Goal: Task Accomplishment & Management: Complete application form

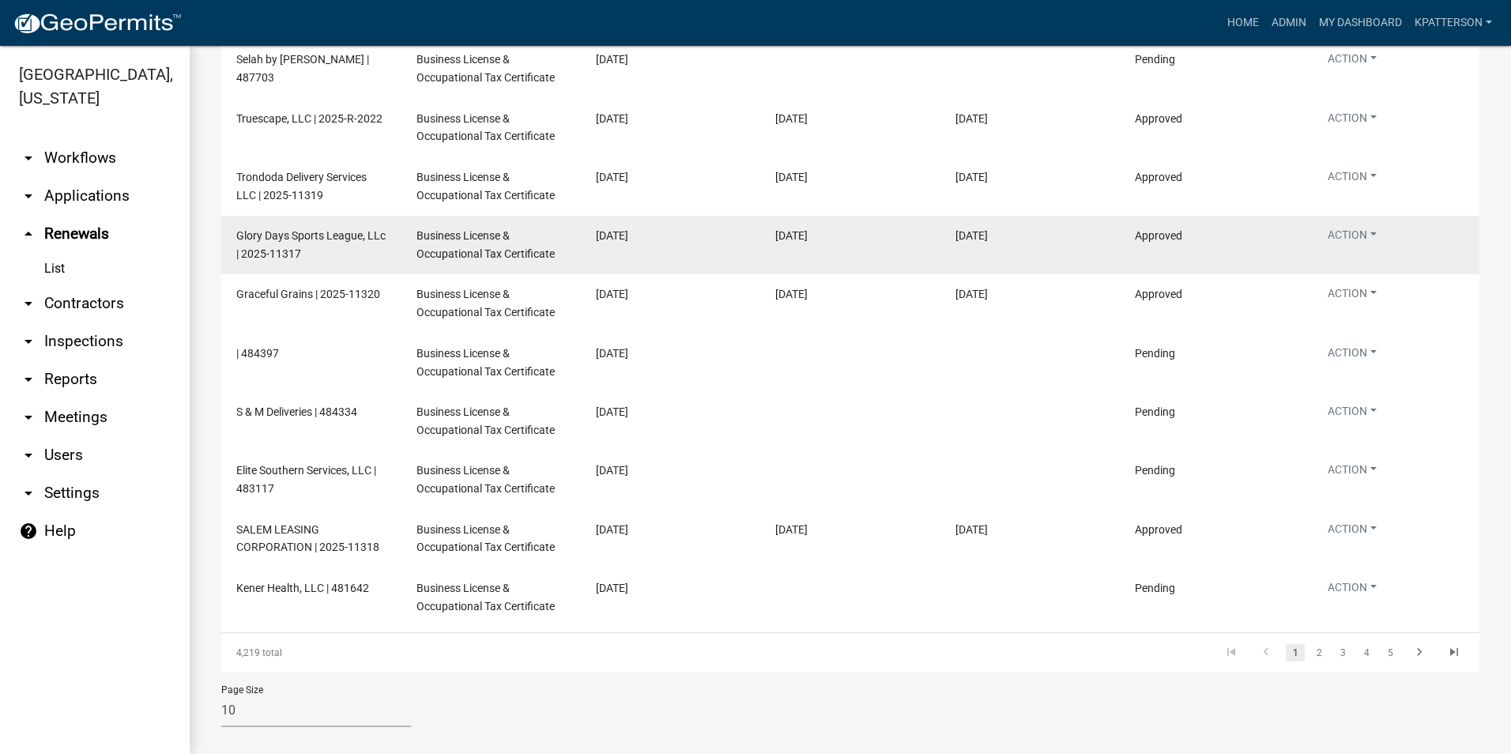
scroll to position [275, 0]
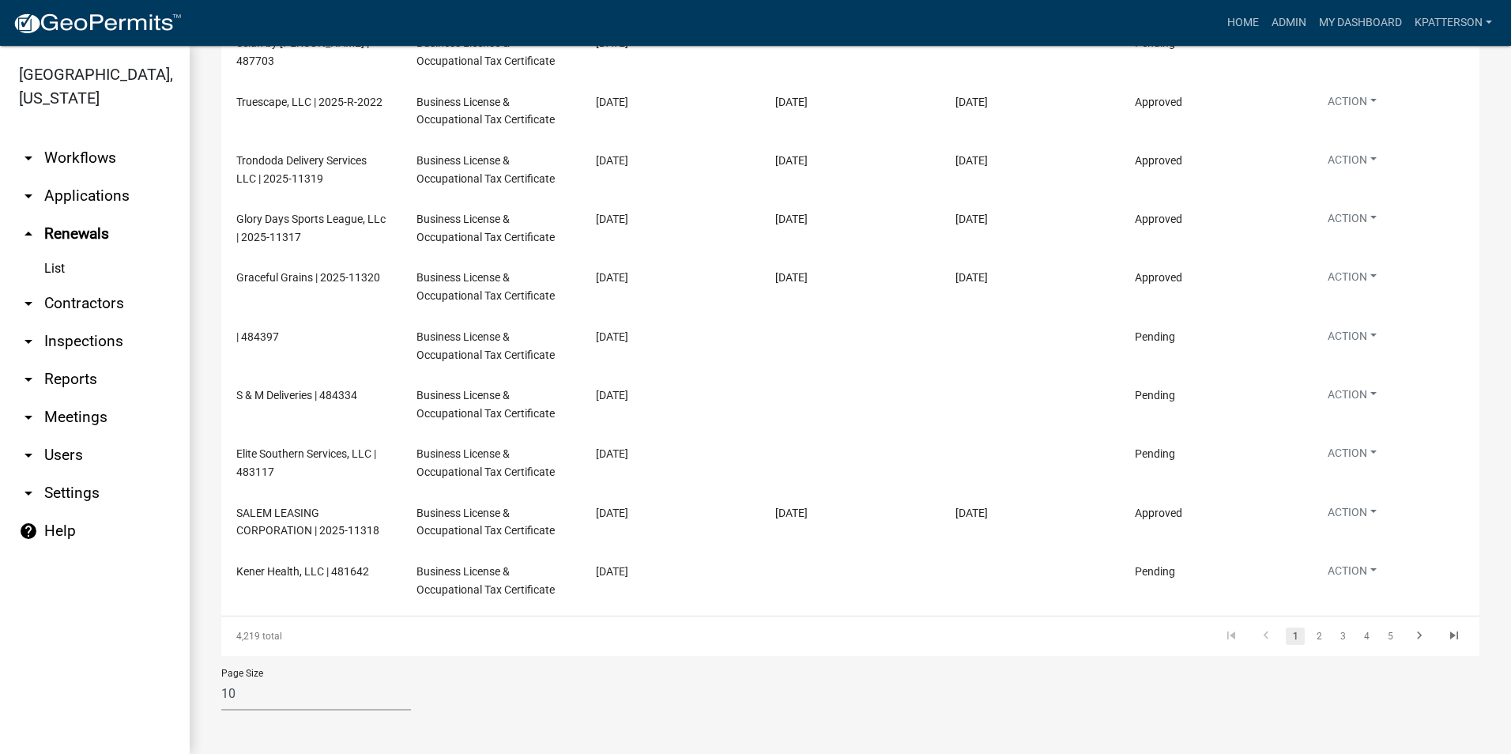
click at [96, 177] on link "arrow_drop_down Applications" at bounding box center [95, 196] width 190 height 38
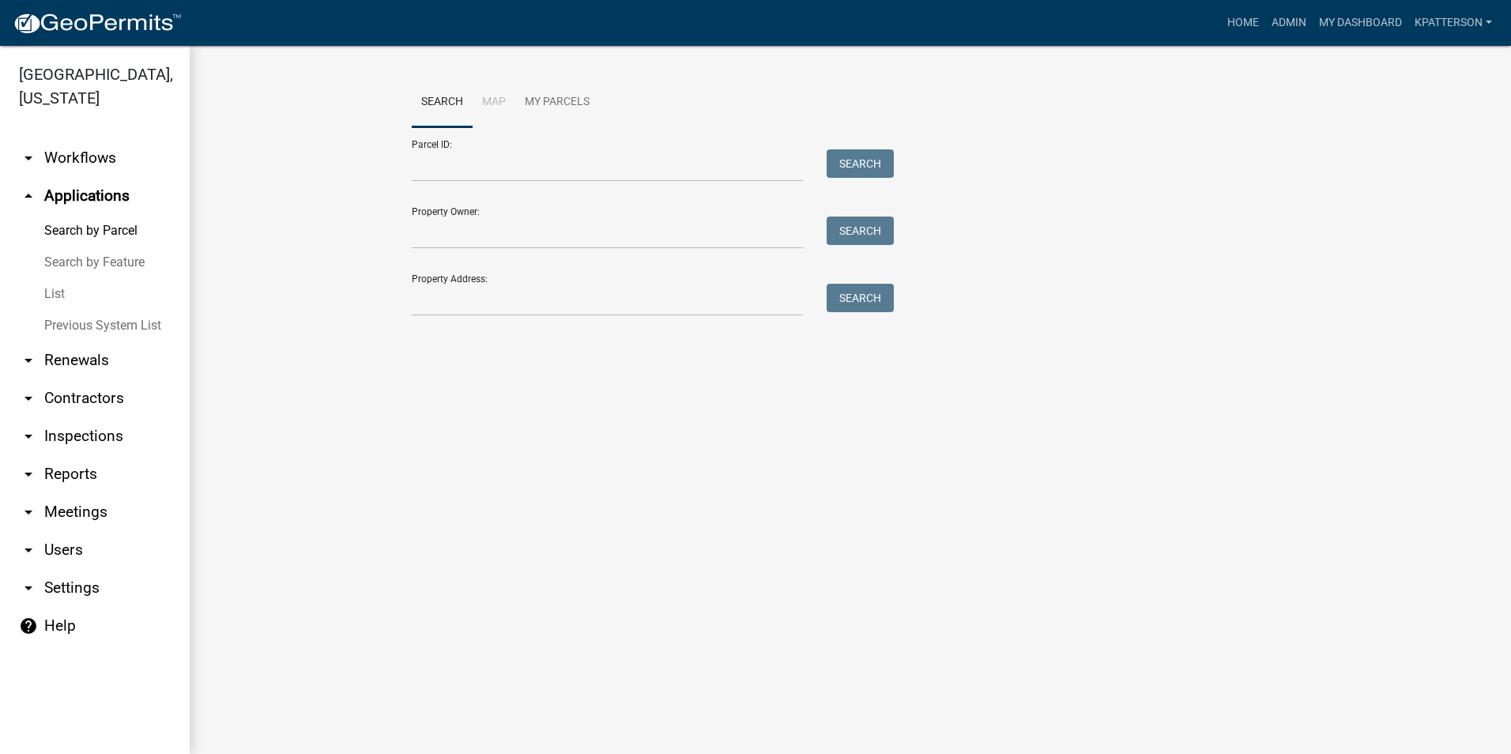
click at [106, 141] on link "arrow_drop_down Workflows" at bounding box center [95, 158] width 190 height 38
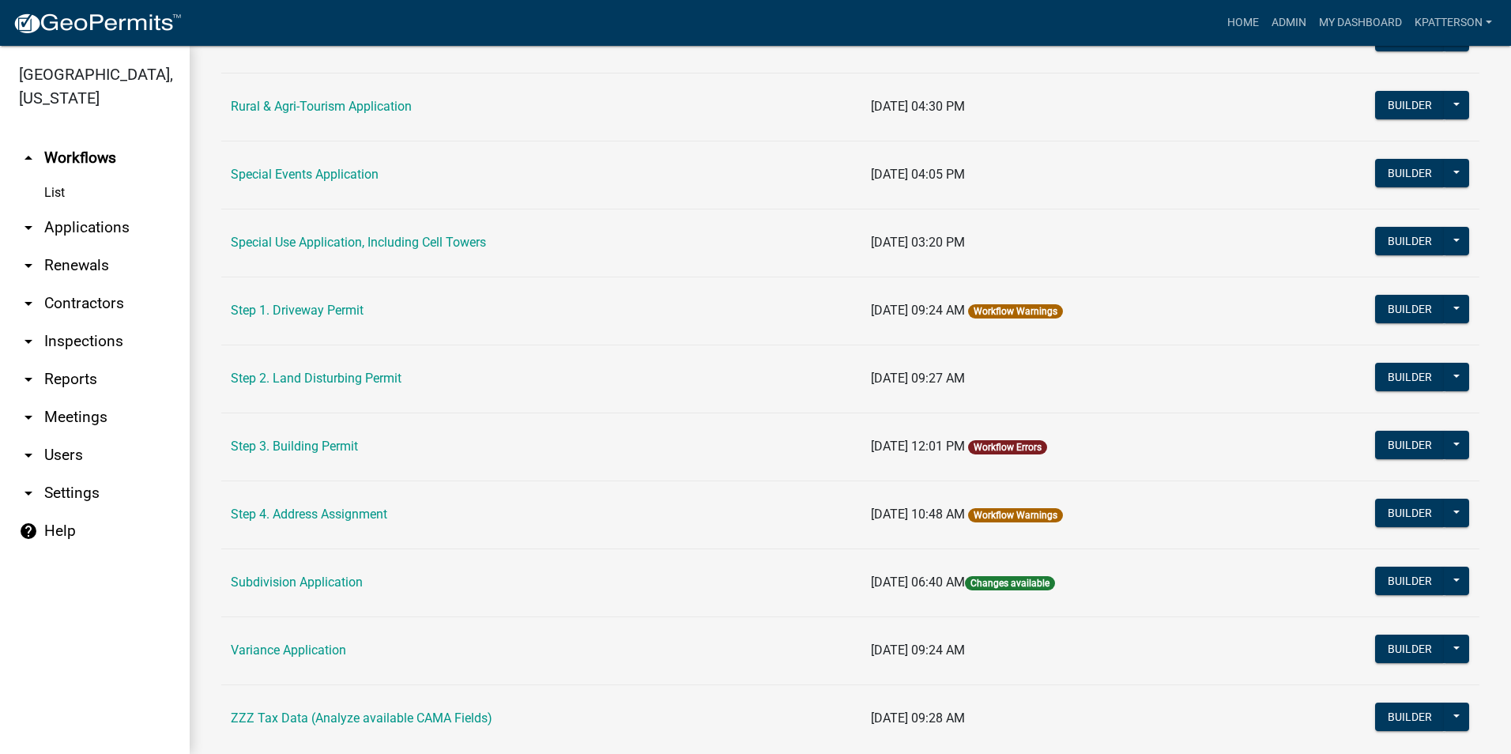
scroll to position [711, 0]
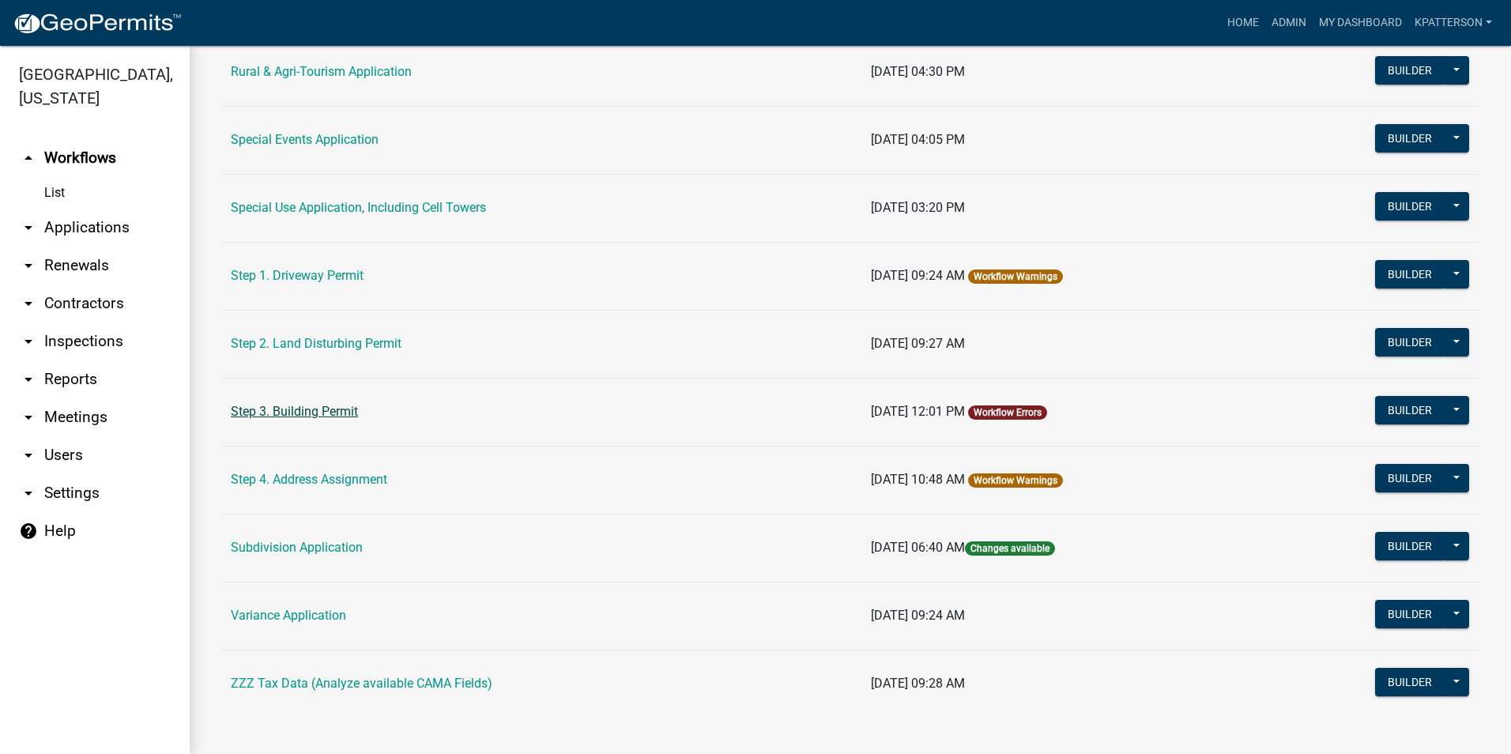
click at [342, 412] on link "Step 3. Building Permit" at bounding box center [294, 411] width 127 height 15
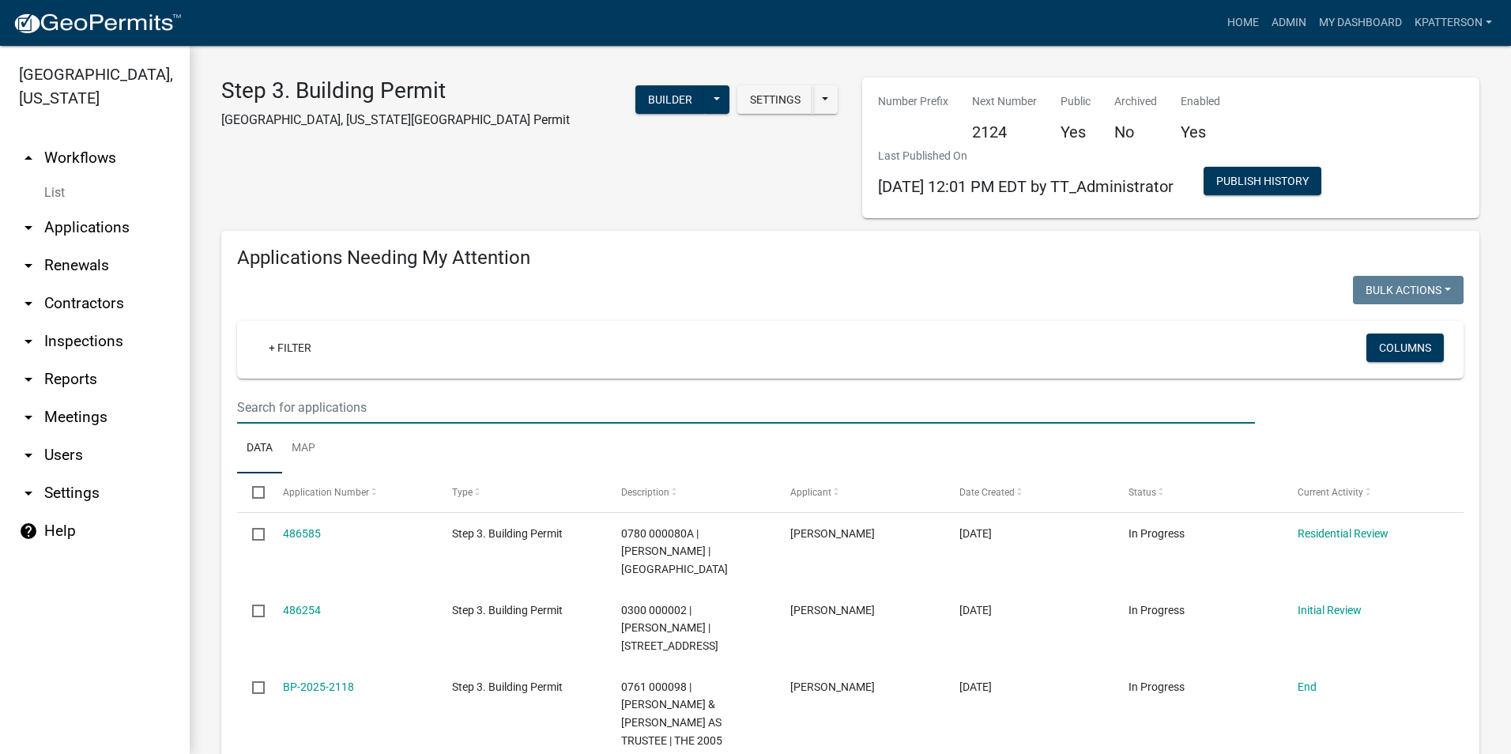
click at [352, 405] on input "text" at bounding box center [746, 407] width 1018 height 32
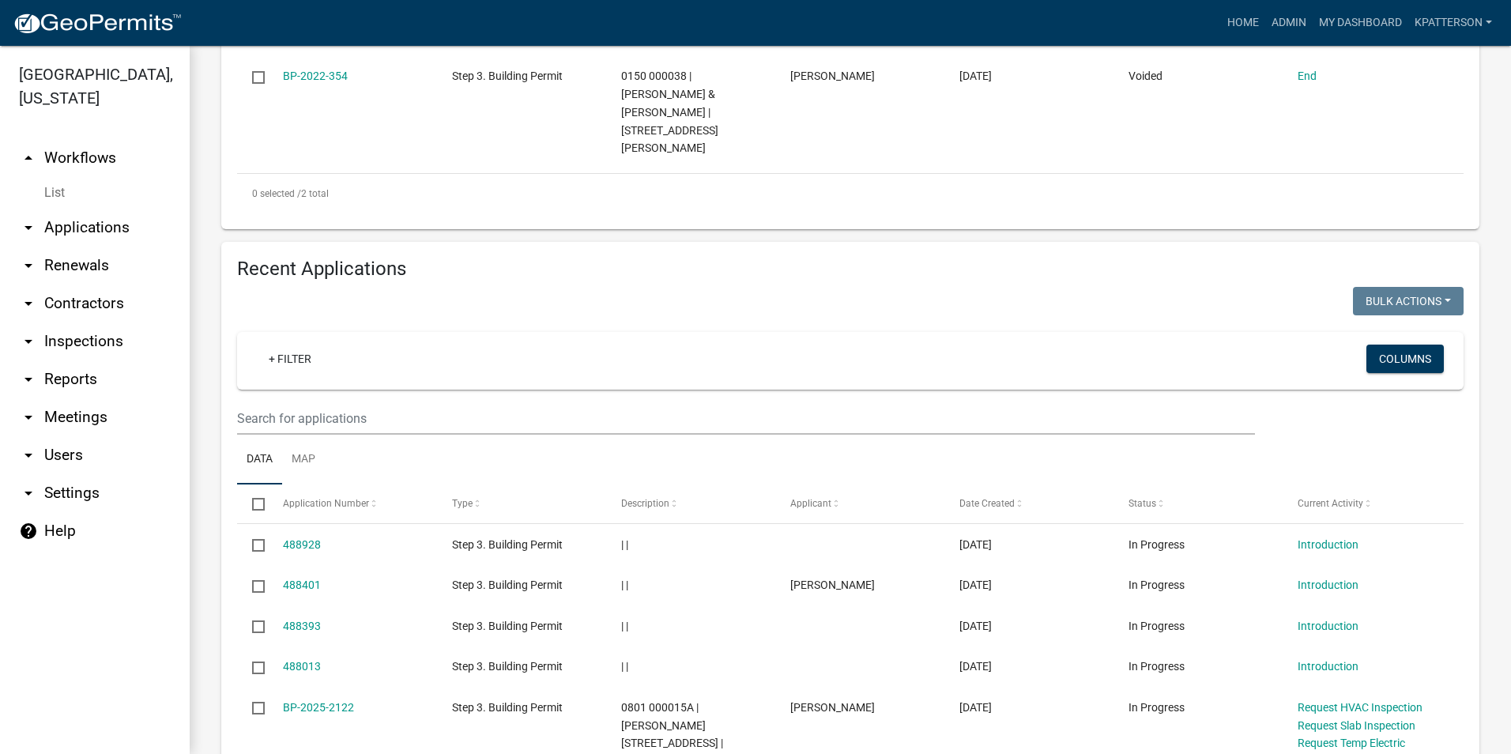
scroll to position [553, 0]
type input "[PERSON_NAME]"
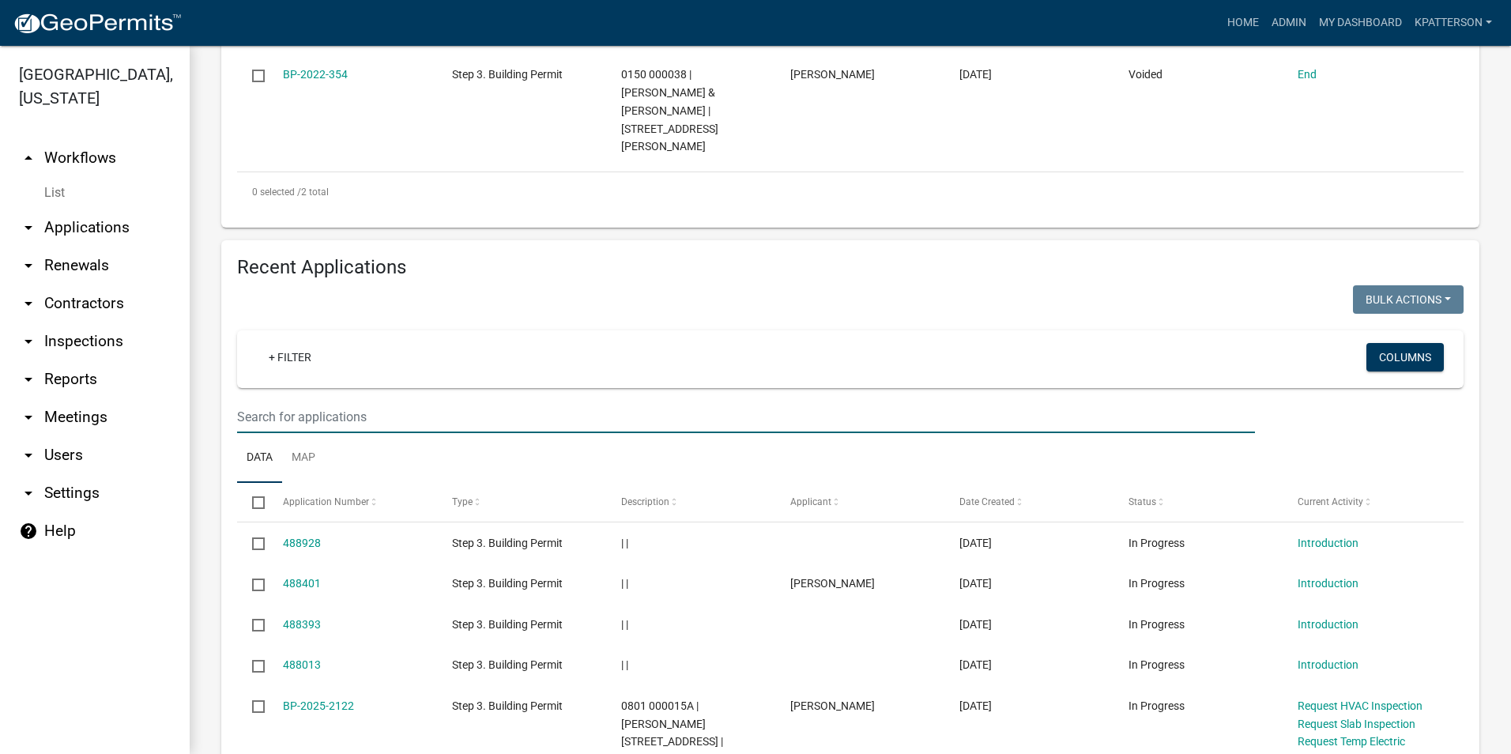
click at [371, 401] on input "text" at bounding box center [746, 417] width 1018 height 32
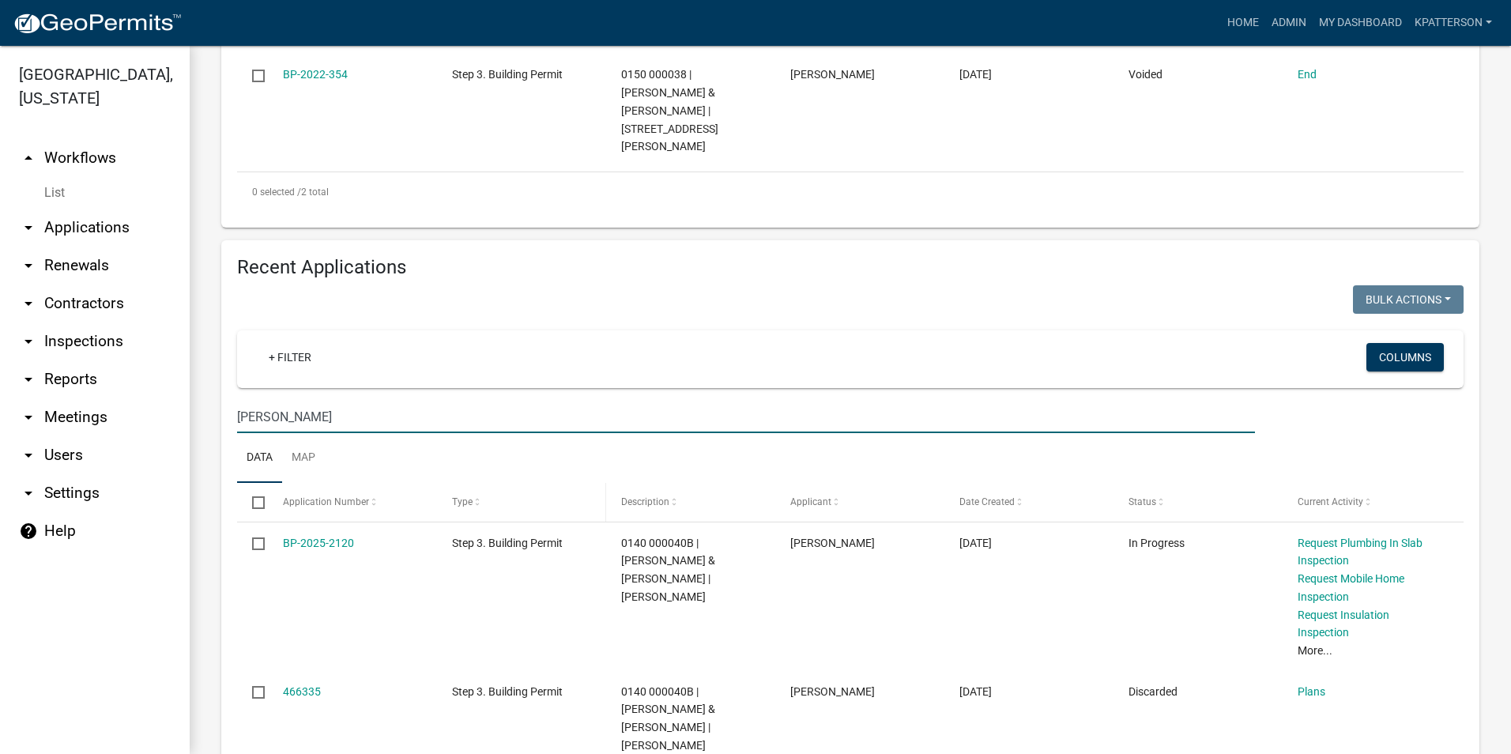
scroll to position [632, 0]
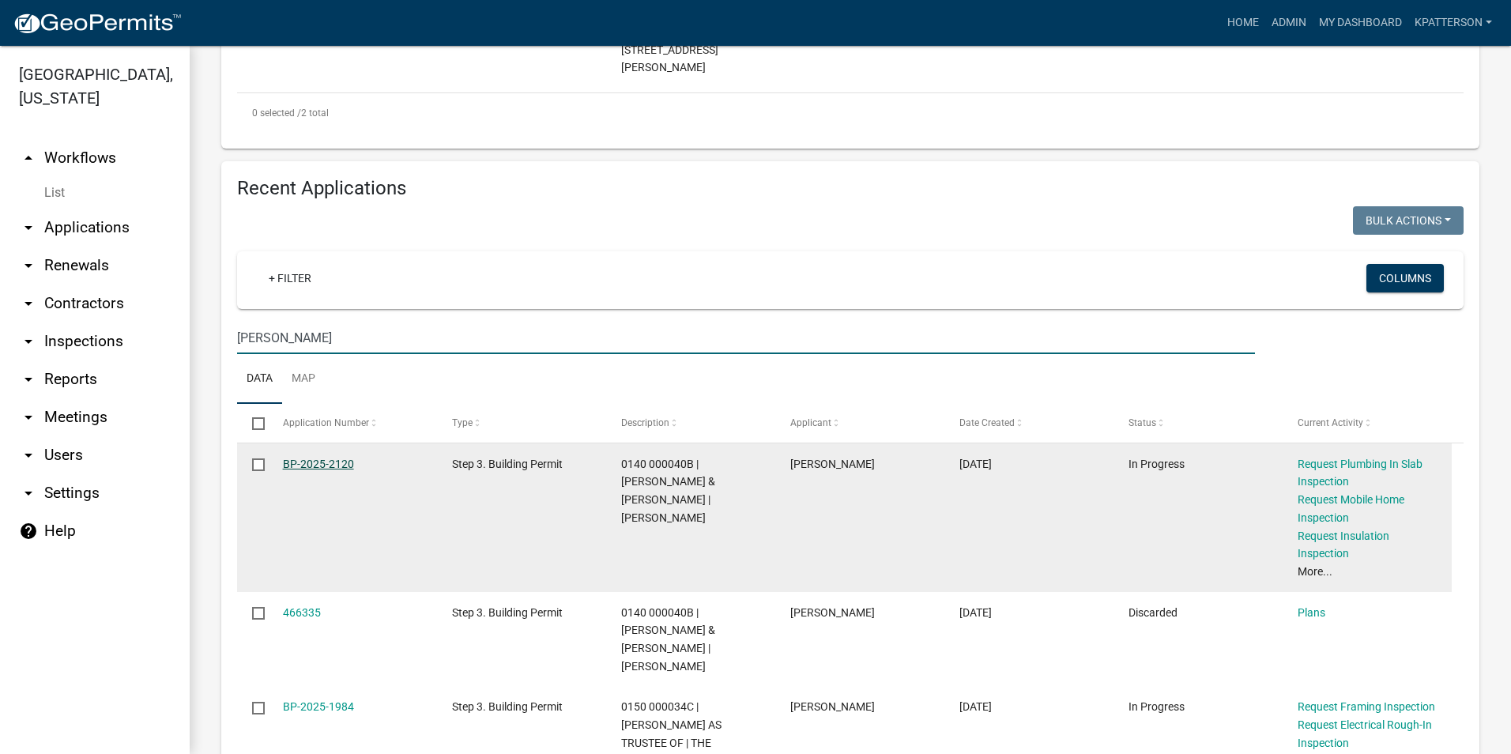
type input "[PERSON_NAME]"
click at [288, 458] on link "BP-2025-2120" at bounding box center [318, 464] width 71 height 13
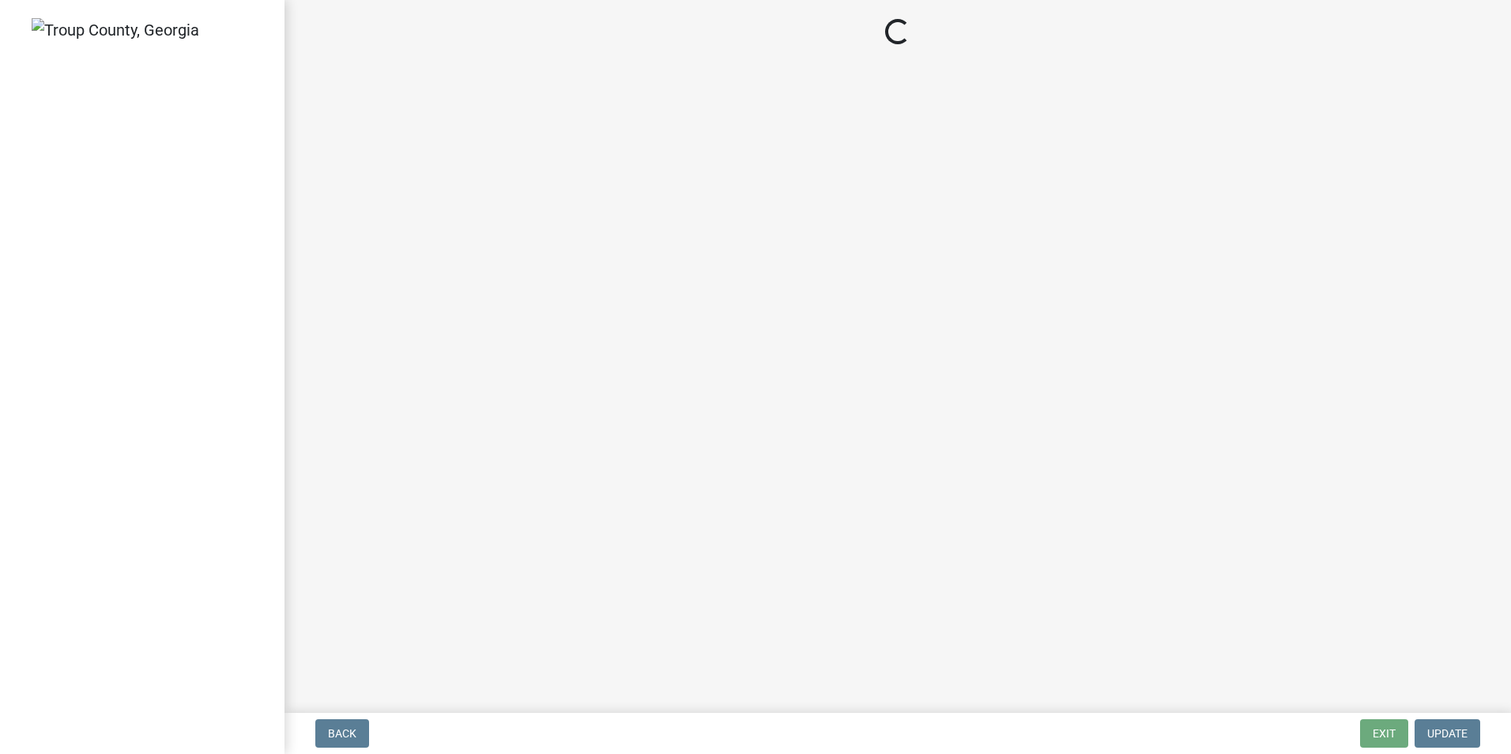
click at [665, 273] on main "Loading..." at bounding box center [897, 353] width 1226 height 706
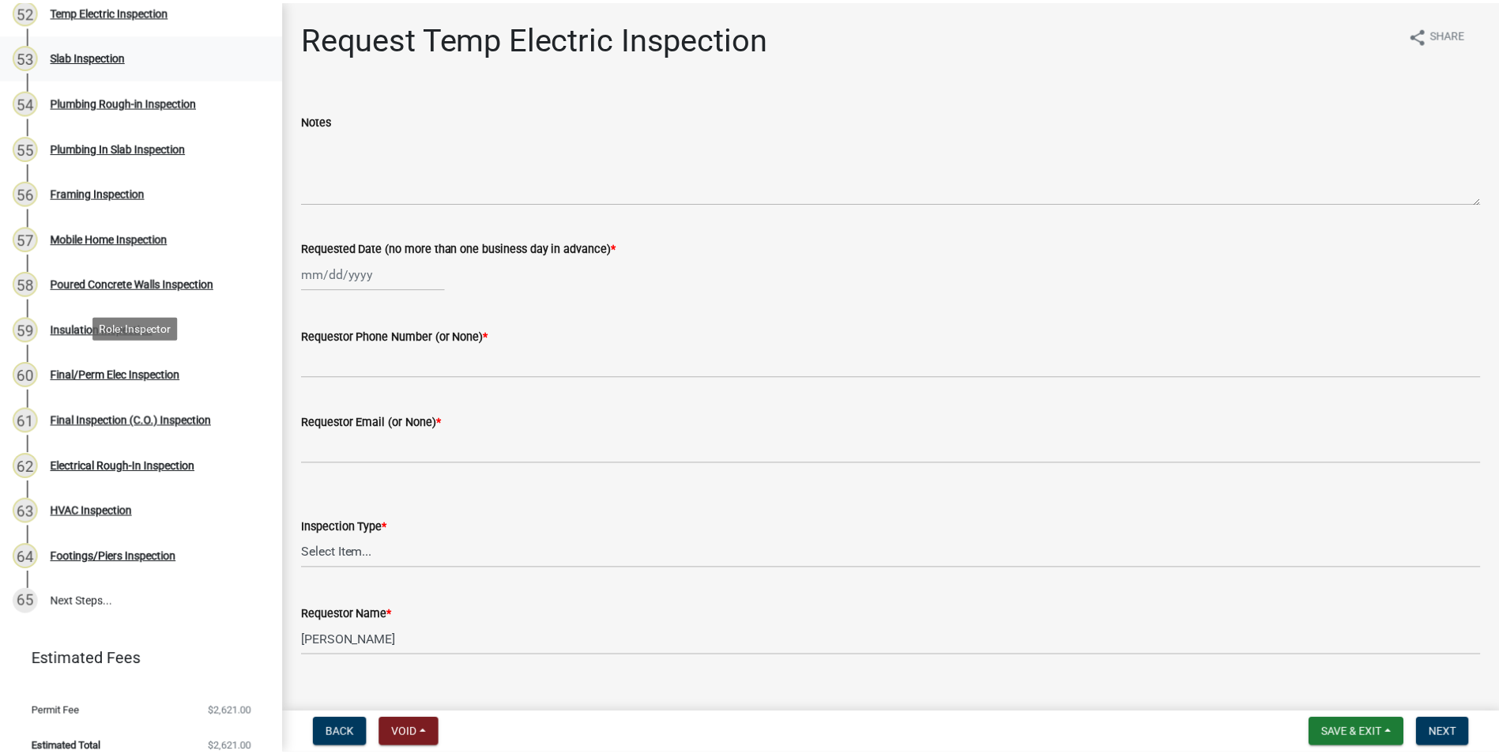
scroll to position [2570, 0]
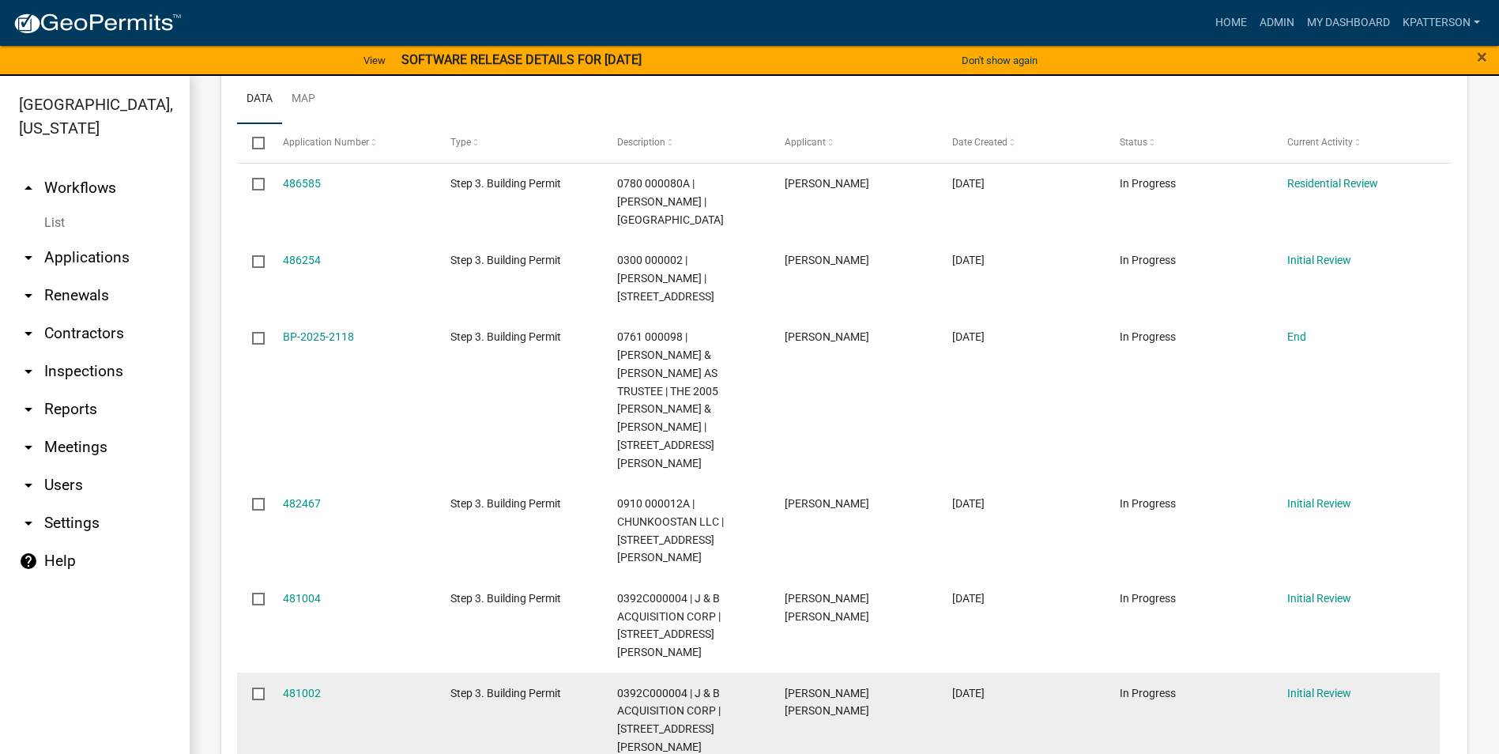
scroll to position [316, 0]
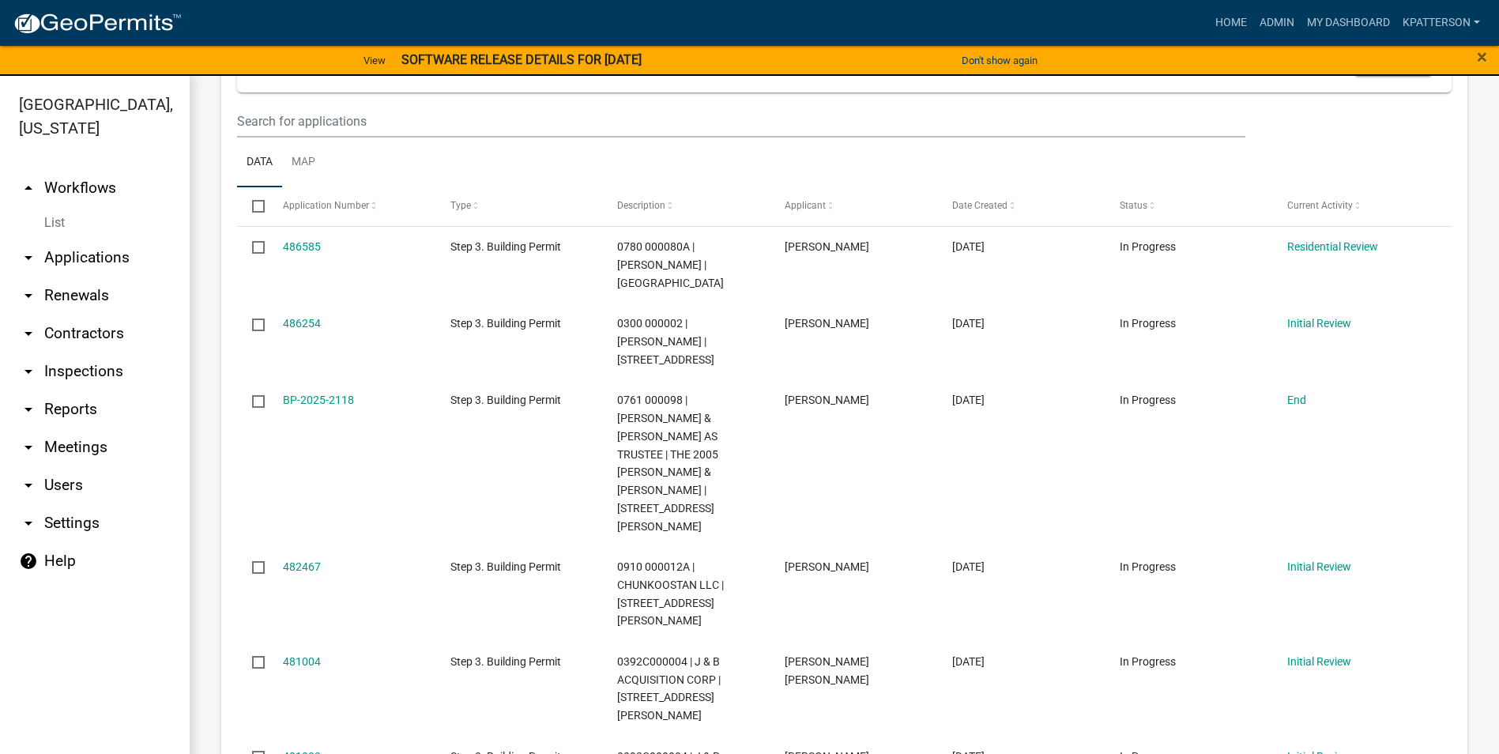
click at [93, 239] on link "arrow_drop_down Applications" at bounding box center [95, 258] width 190 height 38
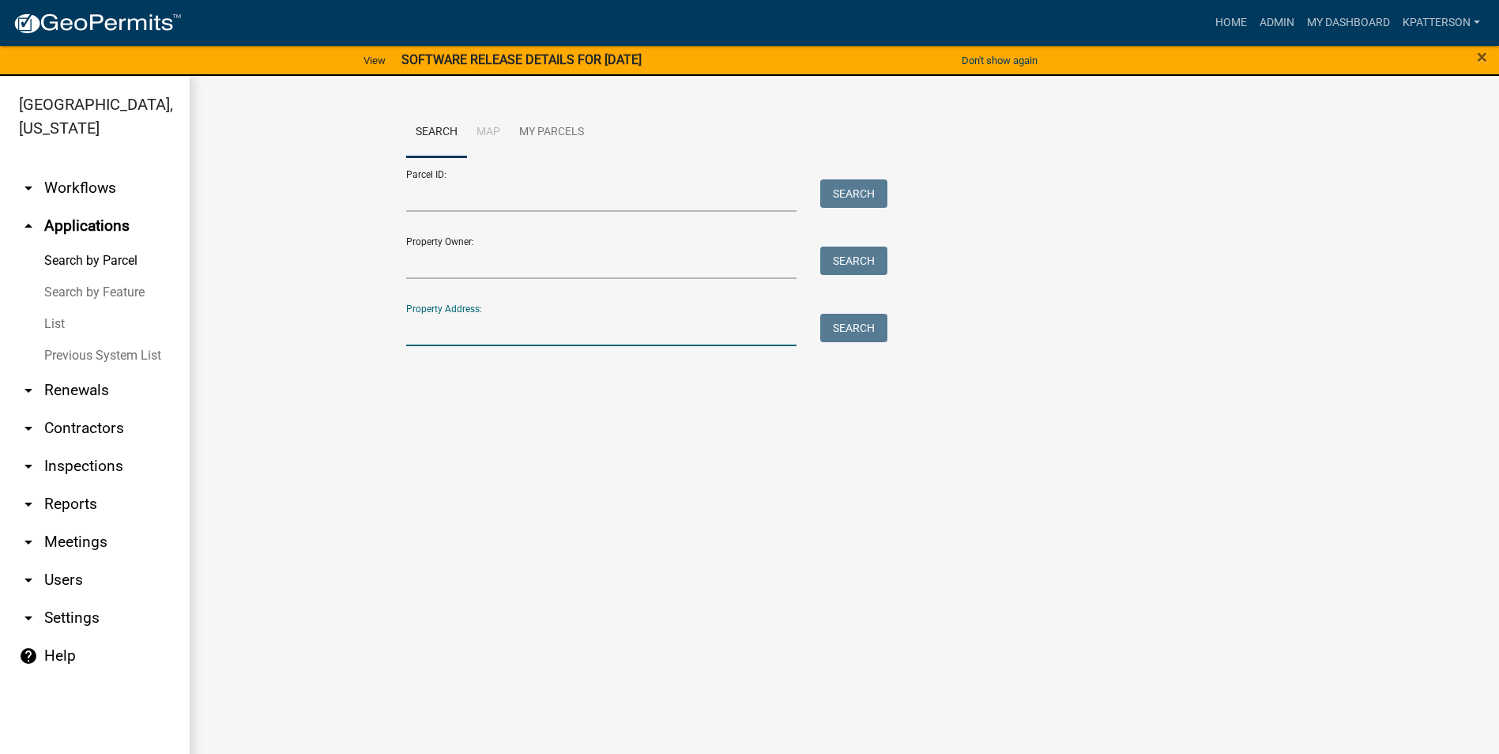
click at [544, 335] on input "Property Address:" at bounding box center [601, 330] width 391 height 32
type input "1299 [GEOGRAPHIC_DATA]"
click at [872, 332] on button "Search" at bounding box center [853, 328] width 67 height 28
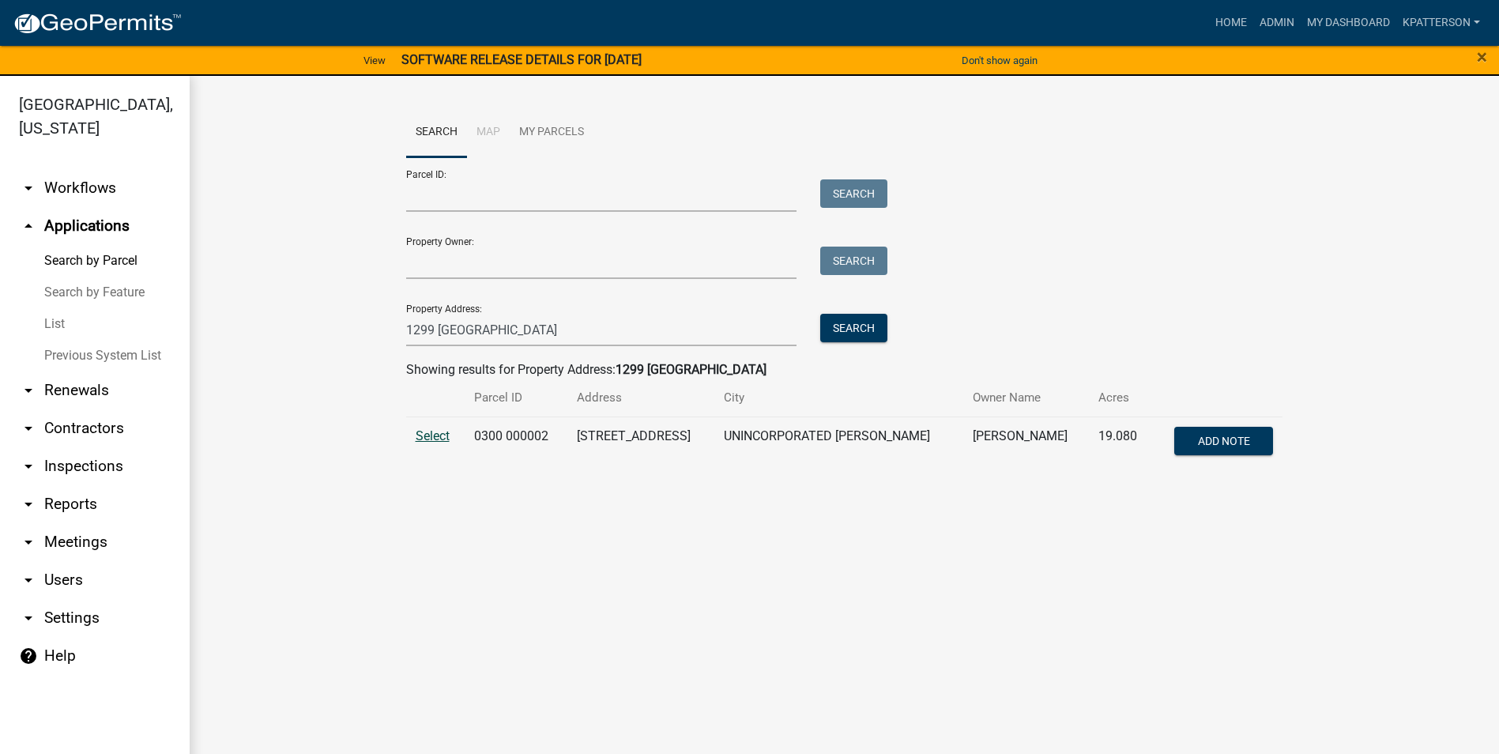
click at [430, 441] on span "Select" at bounding box center [433, 435] width 34 height 15
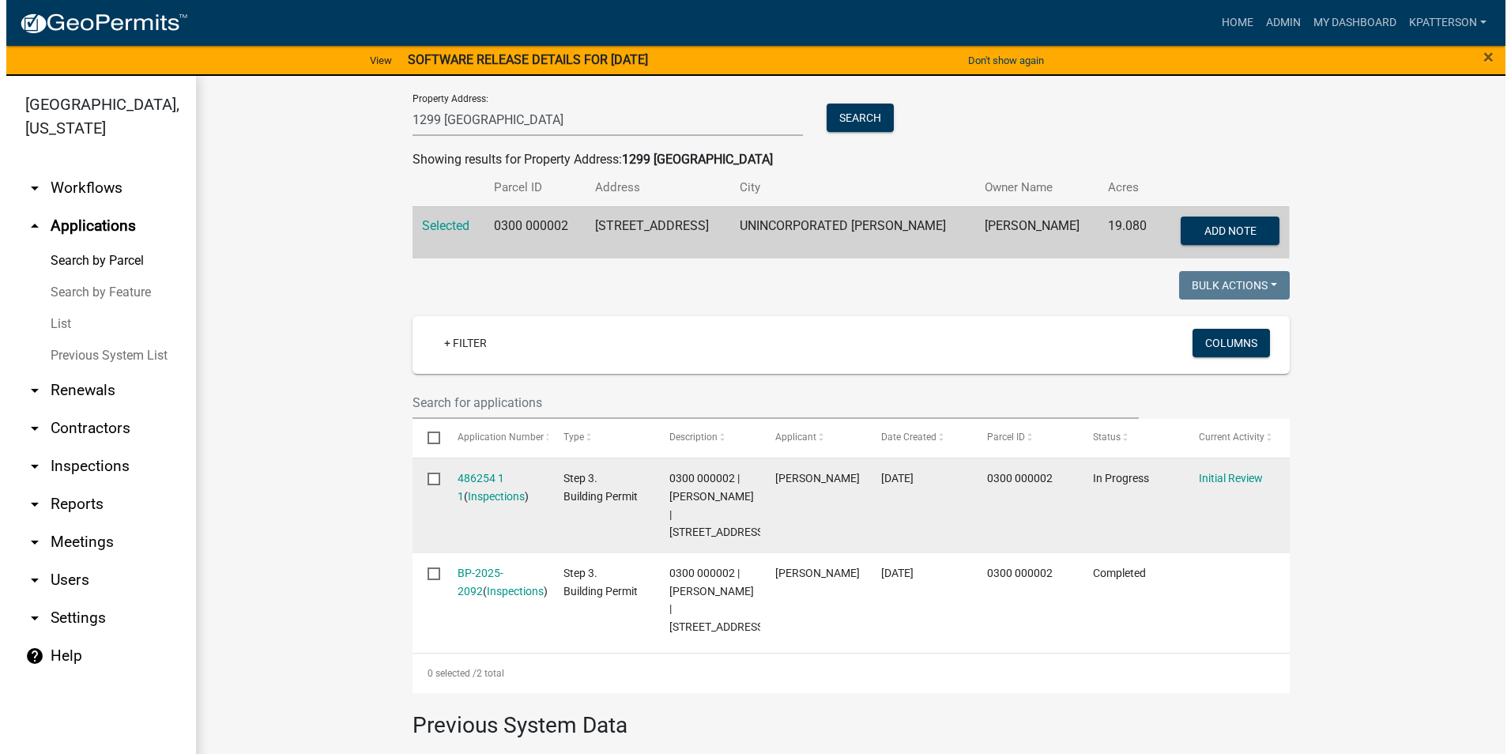
scroll to position [237, 0]
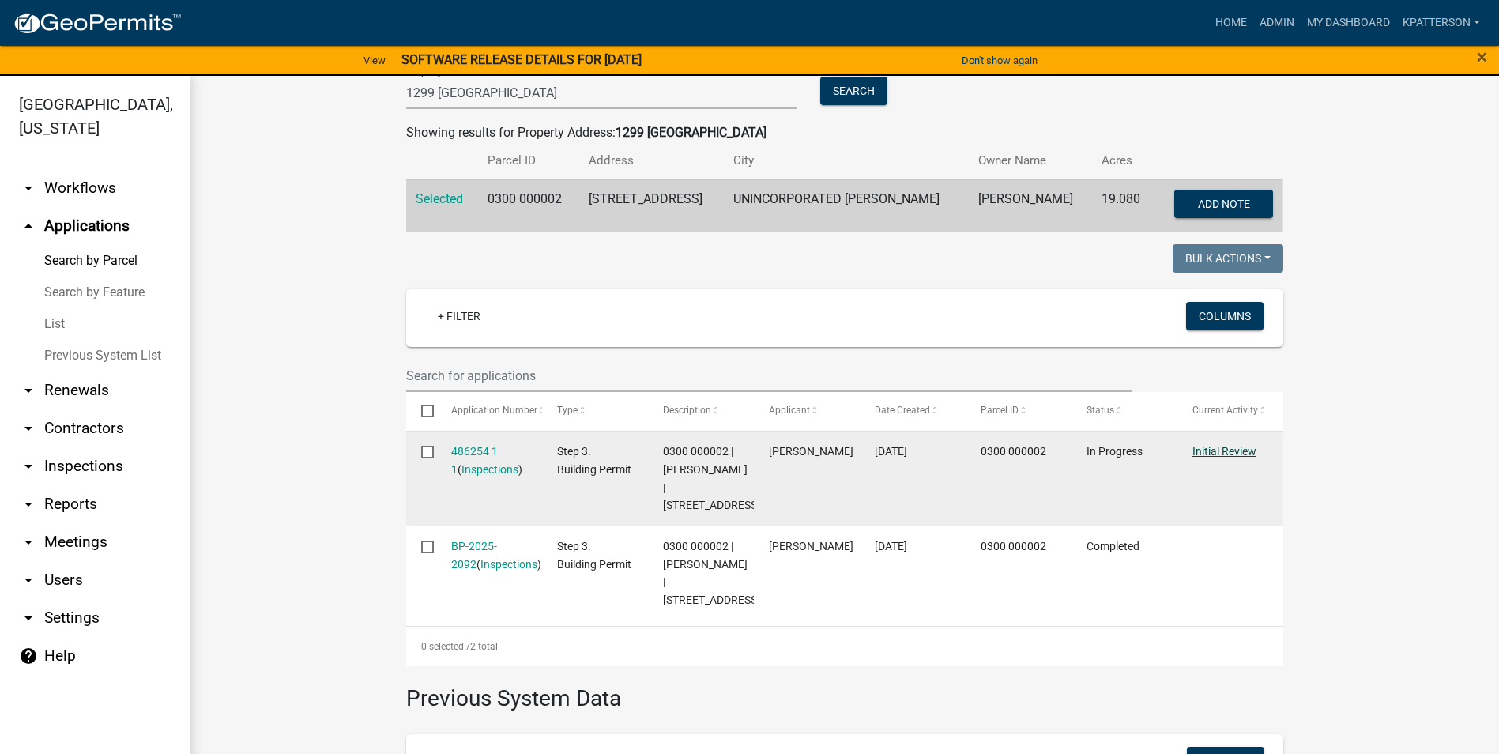
click at [1224, 450] on link "Initial Review" at bounding box center [1224, 451] width 64 height 13
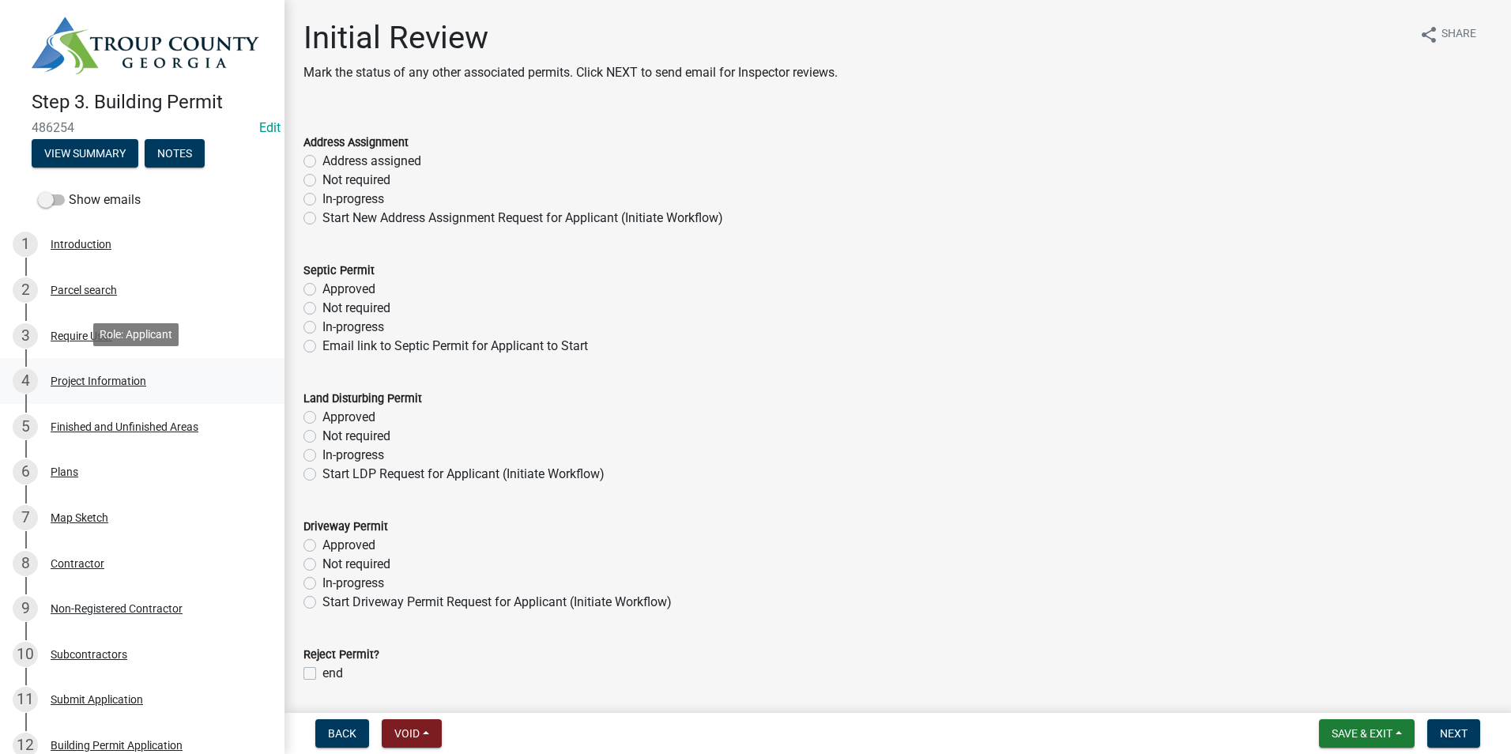
click at [58, 378] on div "Project Information" at bounding box center [99, 380] width 96 height 11
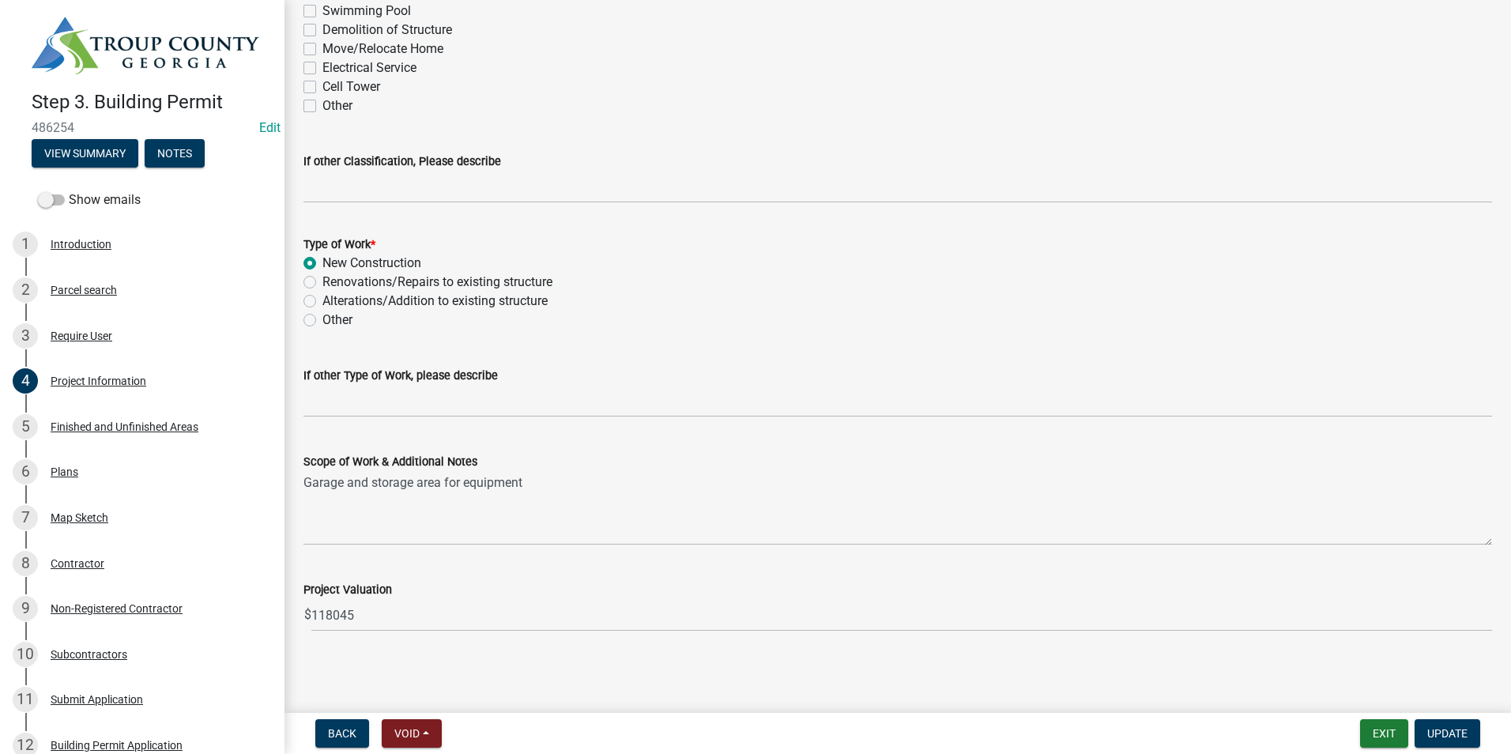
scroll to position [1442, 0]
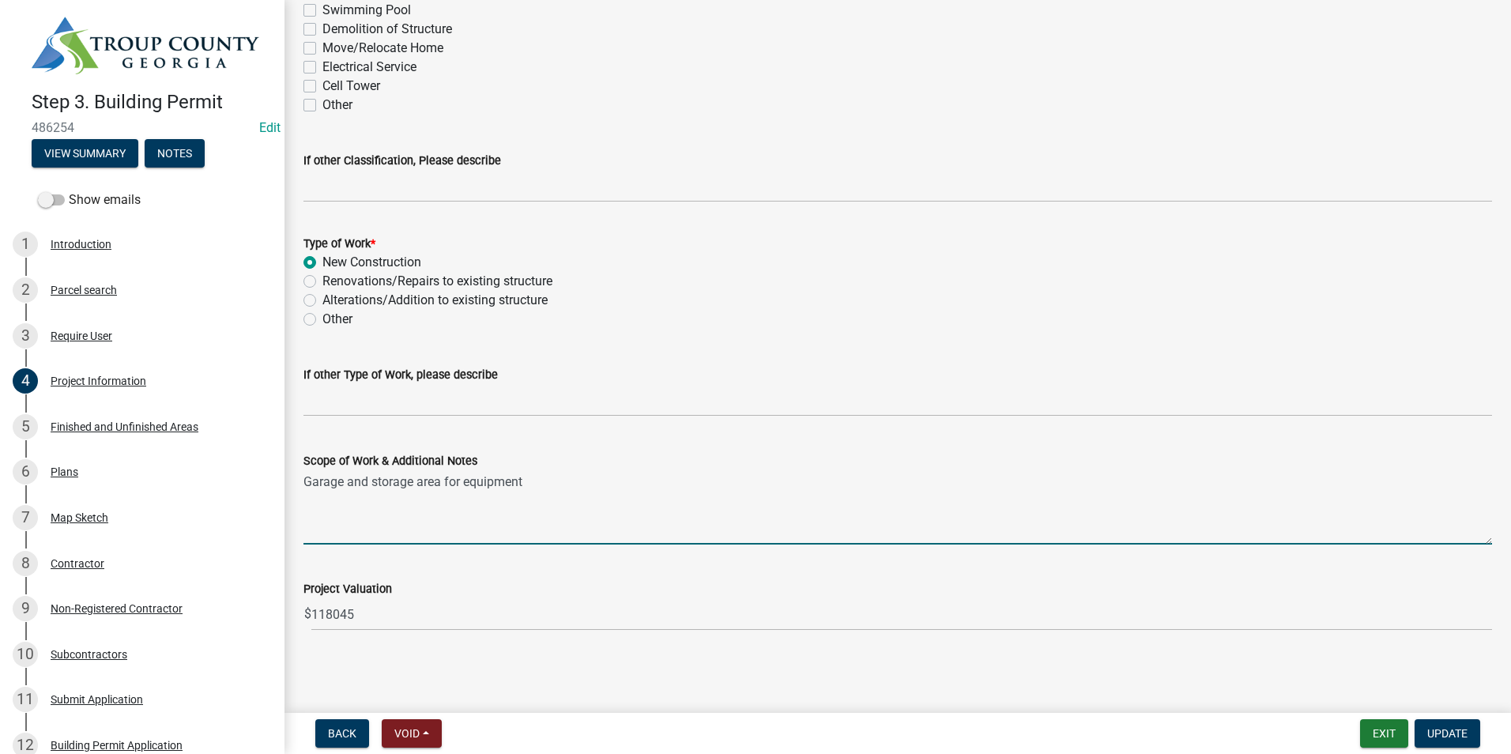
click at [540, 481] on textarea "Garage and storage area for equipment" at bounding box center [897, 507] width 1188 height 74
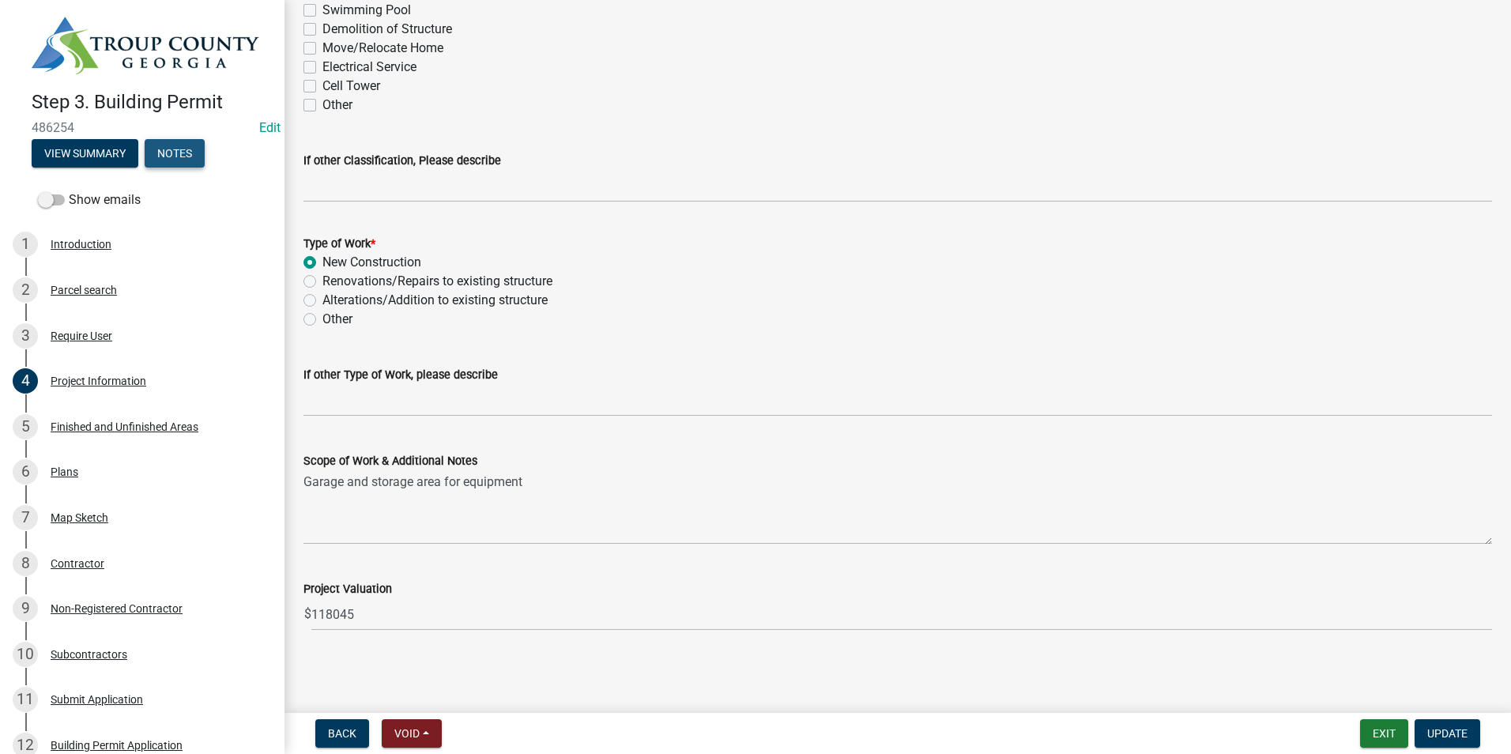
click at [177, 150] on button "Notes" at bounding box center [175, 153] width 60 height 28
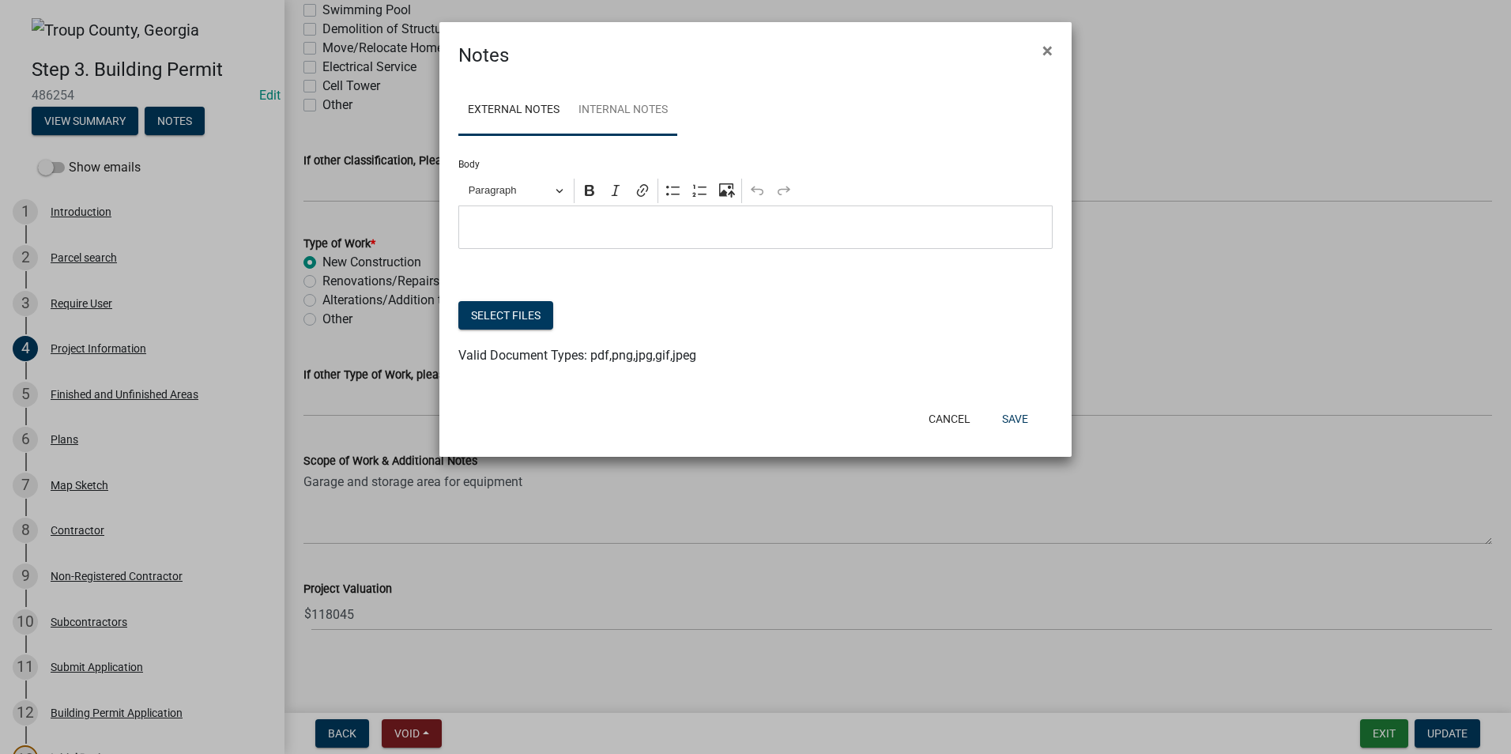
click at [654, 119] on link "Internal Notes" at bounding box center [623, 110] width 108 height 51
click at [1051, 42] on span "×" at bounding box center [1047, 51] width 10 height 22
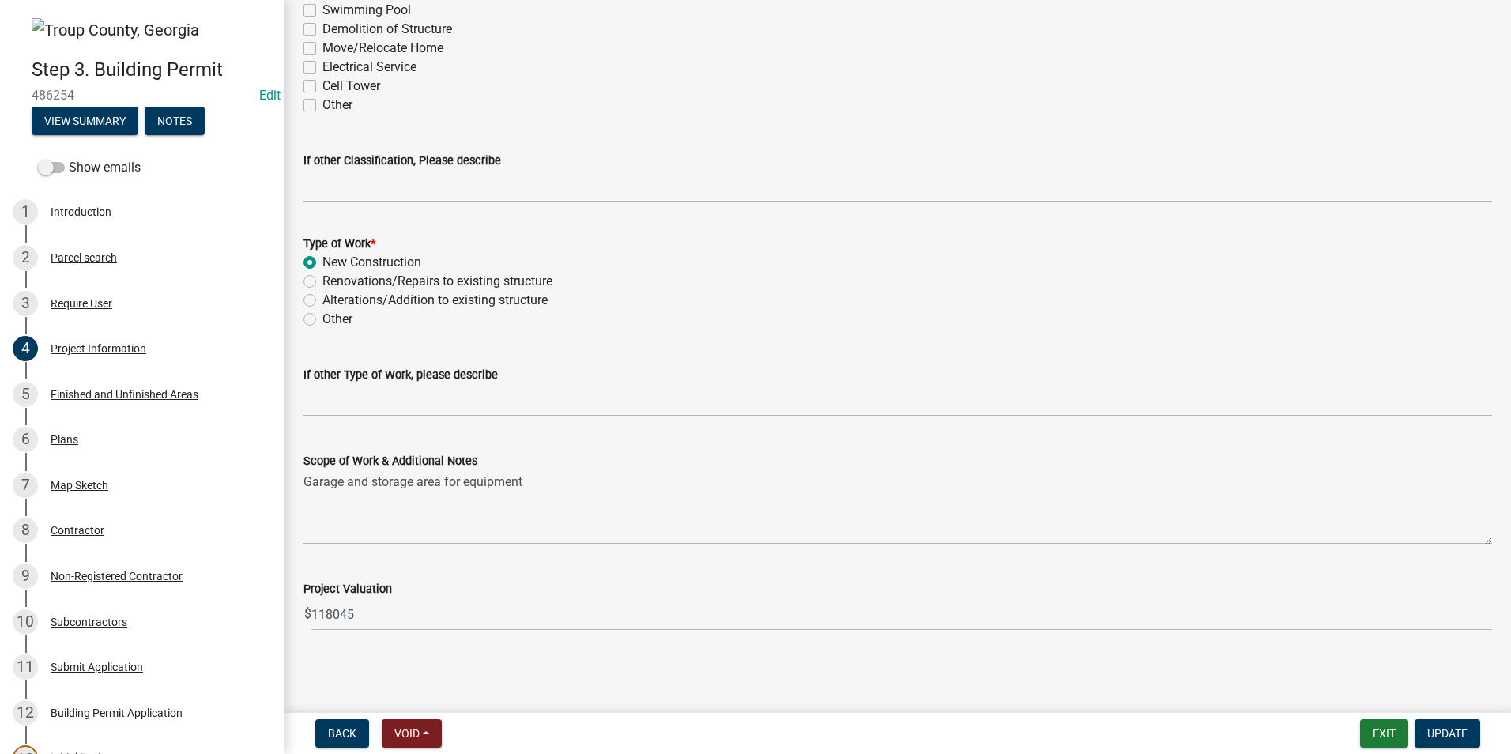
click at [638, 472] on form "Scope of Work & Additional Notes Garage and storage area for equipment" at bounding box center [897, 497] width 1188 height 93
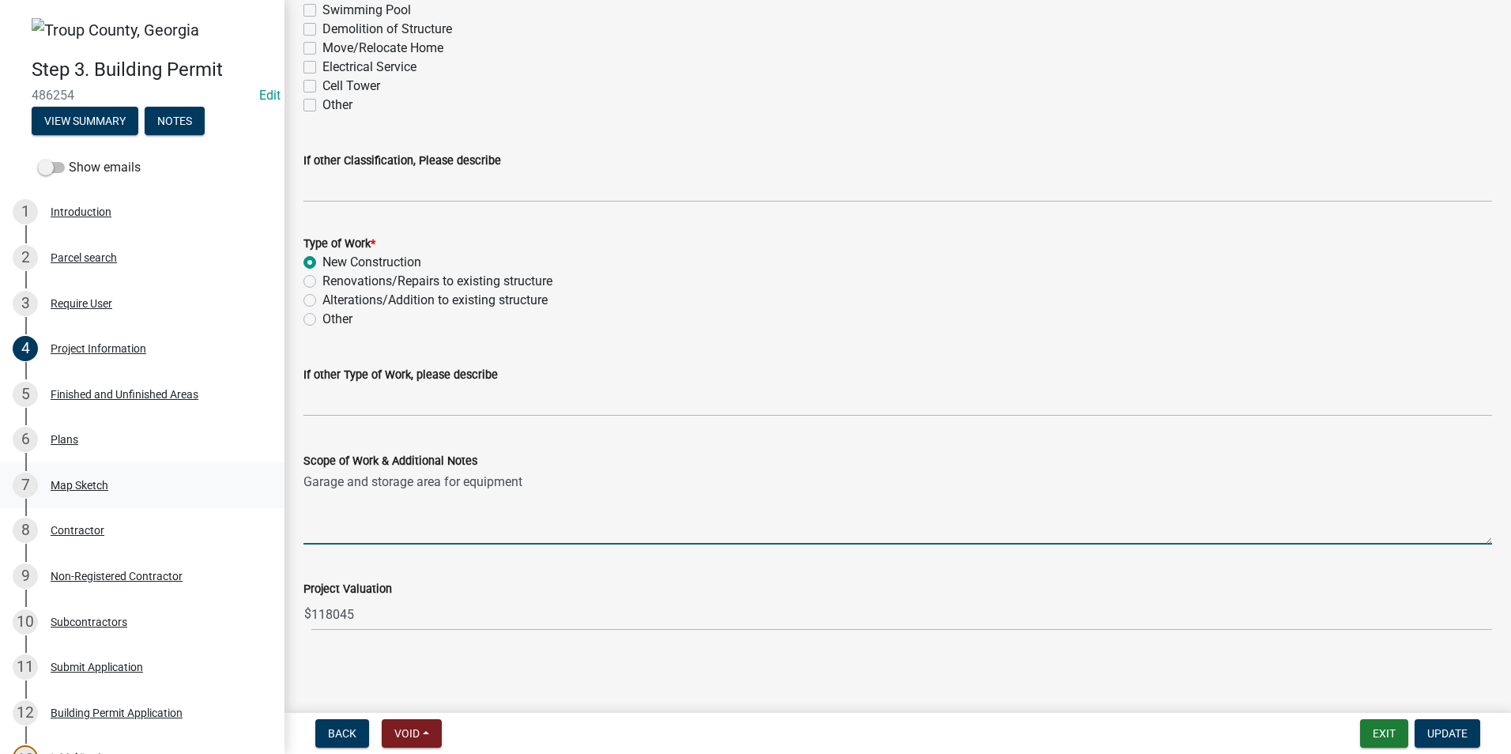
drag, startPoint x: 544, startPoint y: 488, endPoint x: 168, endPoint y: 490, distance: 376.1
click at [170, 492] on div "Step 3. Building Permit 486254 Edit View Summary Notes Show emails 1 Introducti…" at bounding box center [755, 377] width 1511 height 754
click at [90, 440] on div "6 Plans" at bounding box center [136, 439] width 247 height 25
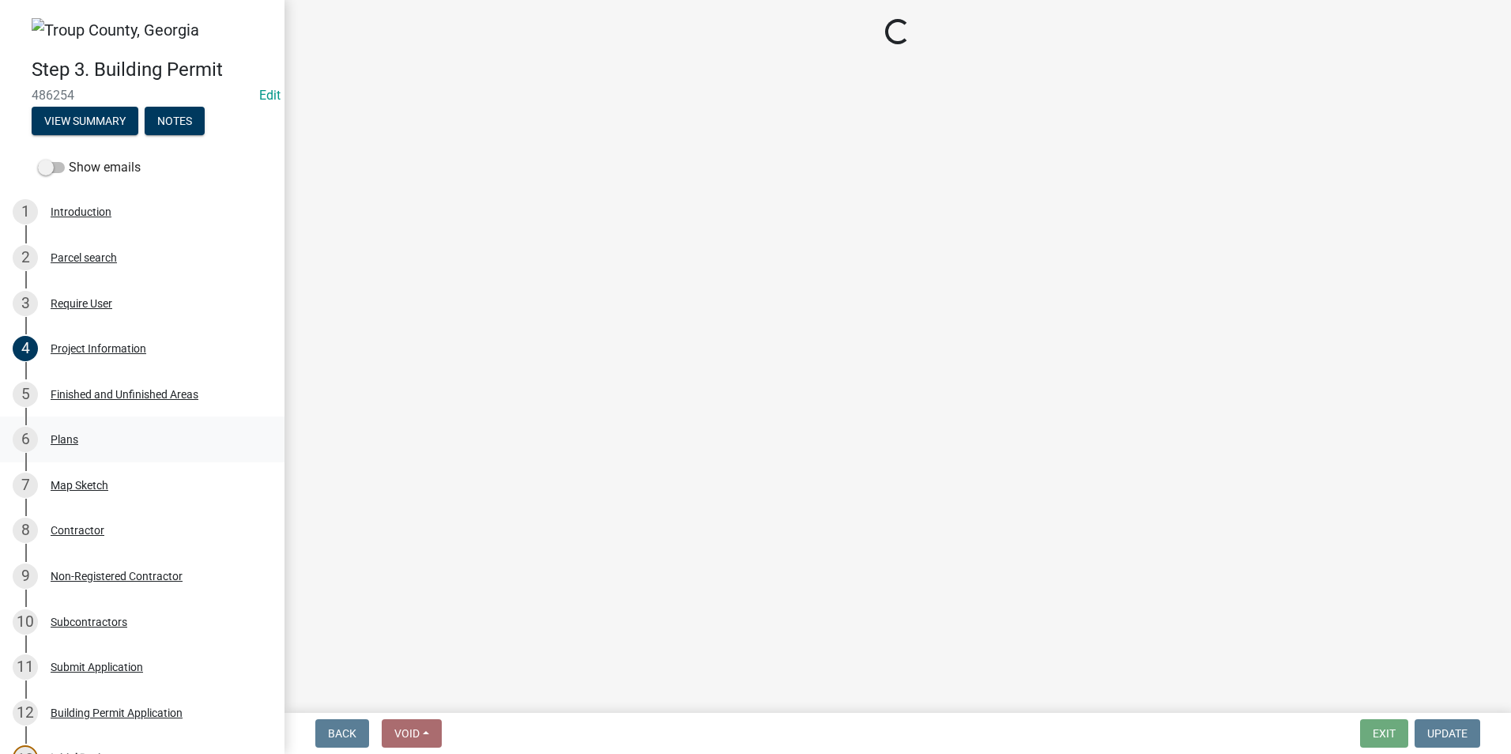
scroll to position [0, 0]
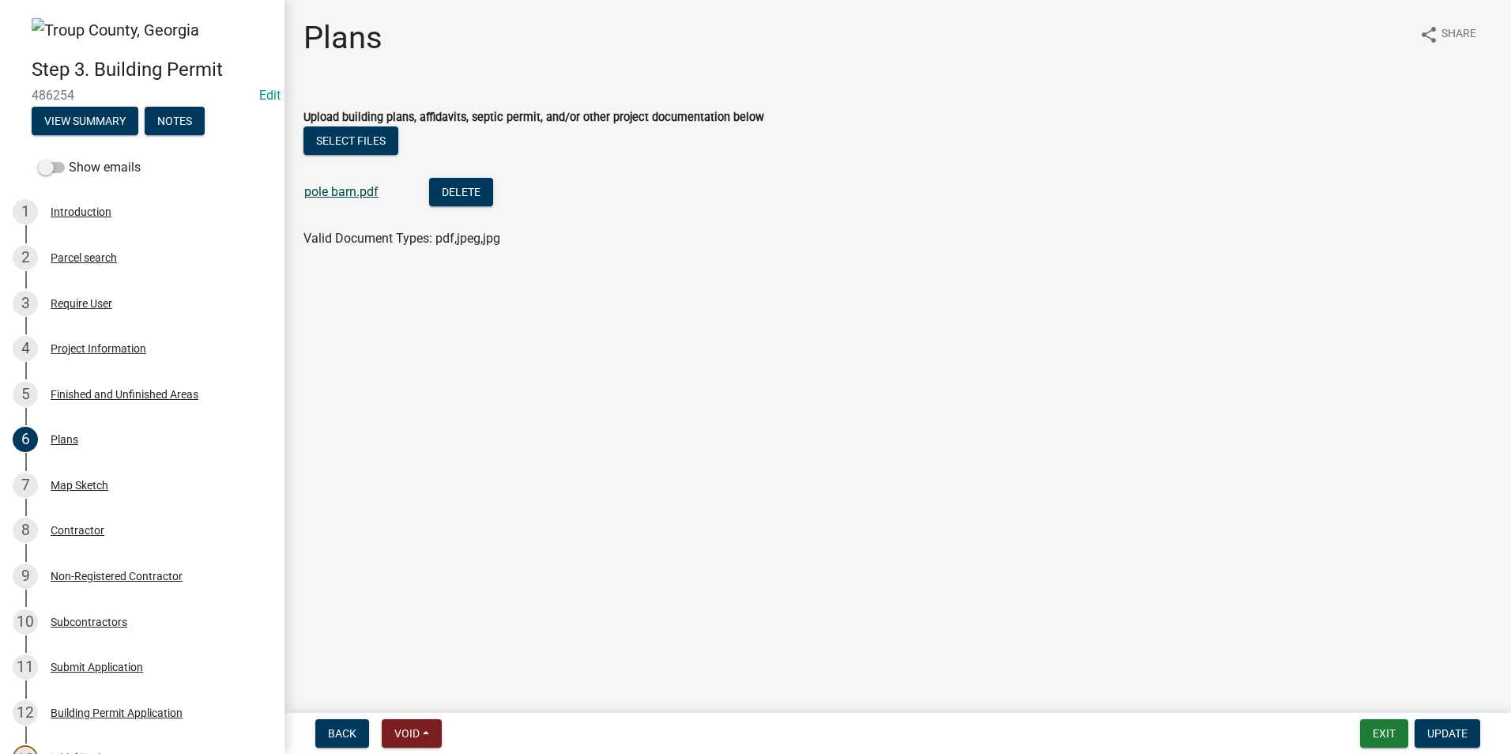
click at [348, 191] on link "pole barn.pdf" at bounding box center [341, 191] width 74 height 15
click at [82, 491] on div "Map Sketch" at bounding box center [80, 485] width 58 height 11
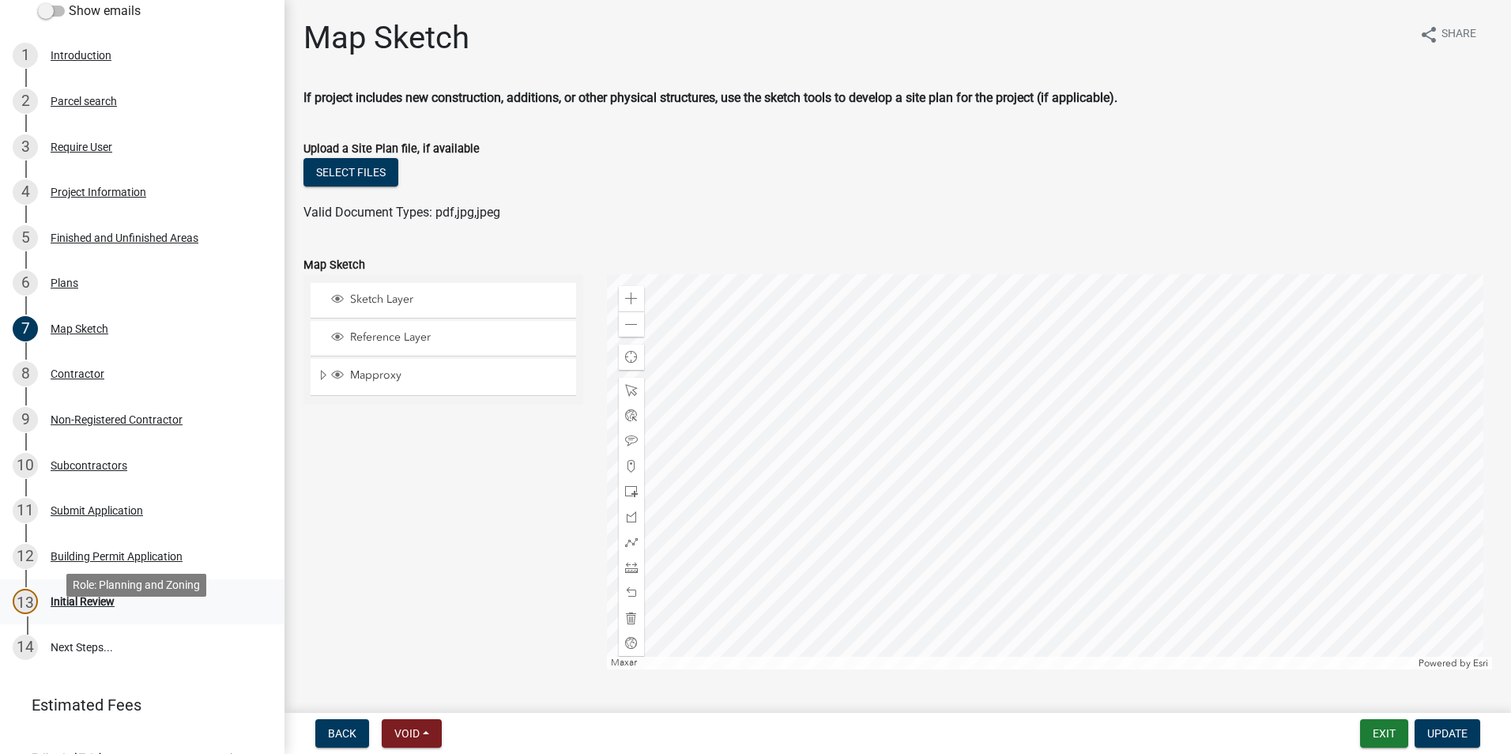
scroll to position [158, 0]
click at [78, 187] on div "Project Information" at bounding box center [99, 190] width 96 height 11
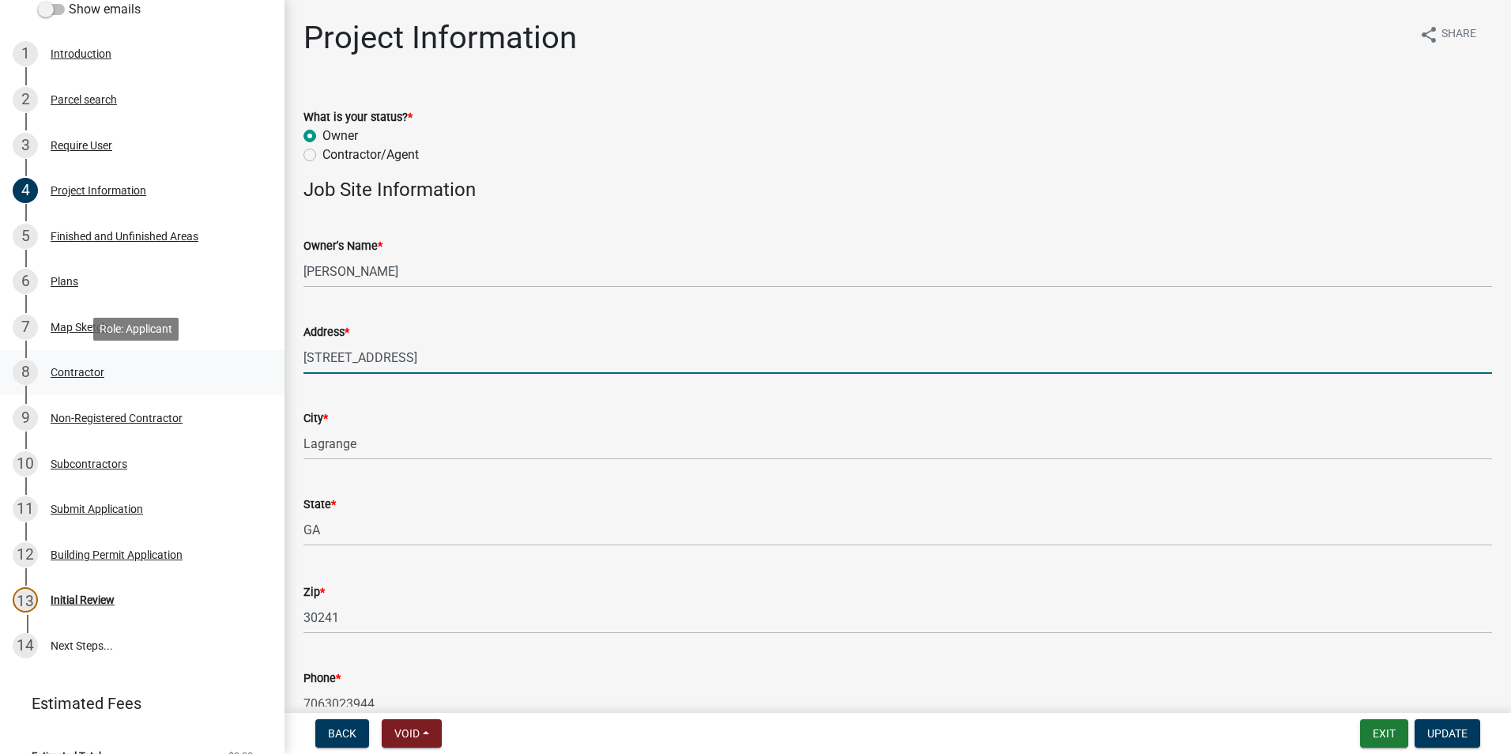
drag, startPoint x: 457, startPoint y: 361, endPoint x: 186, endPoint y: 366, distance: 270.3
click at [186, 366] on div "Step 3. Building Permit 486254 Edit View Summary Notes Show emails 1 Introducti…" at bounding box center [755, 377] width 1511 height 754
click at [92, 387] on link "8 Contractor" at bounding box center [142, 373] width 284 height 46
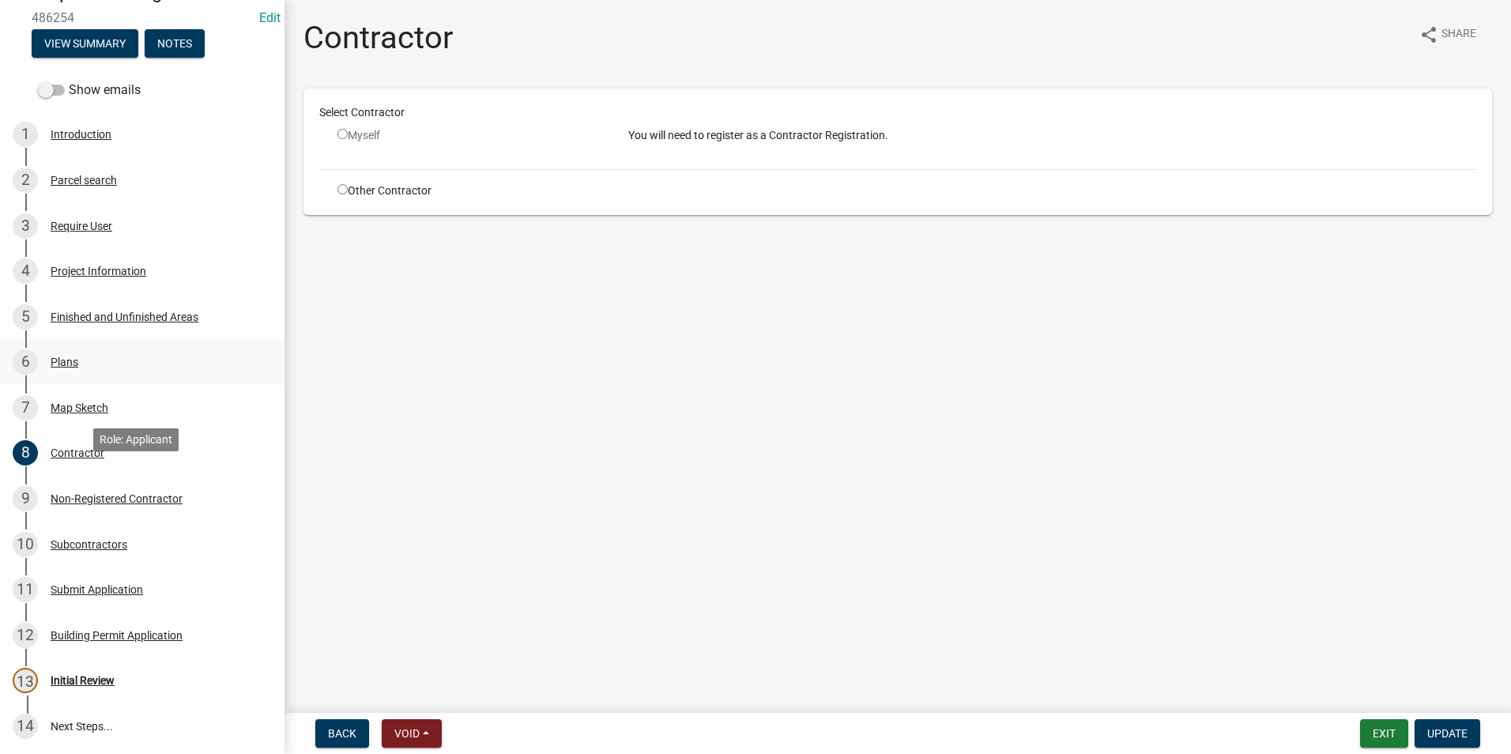
scroll to position [0, 0]
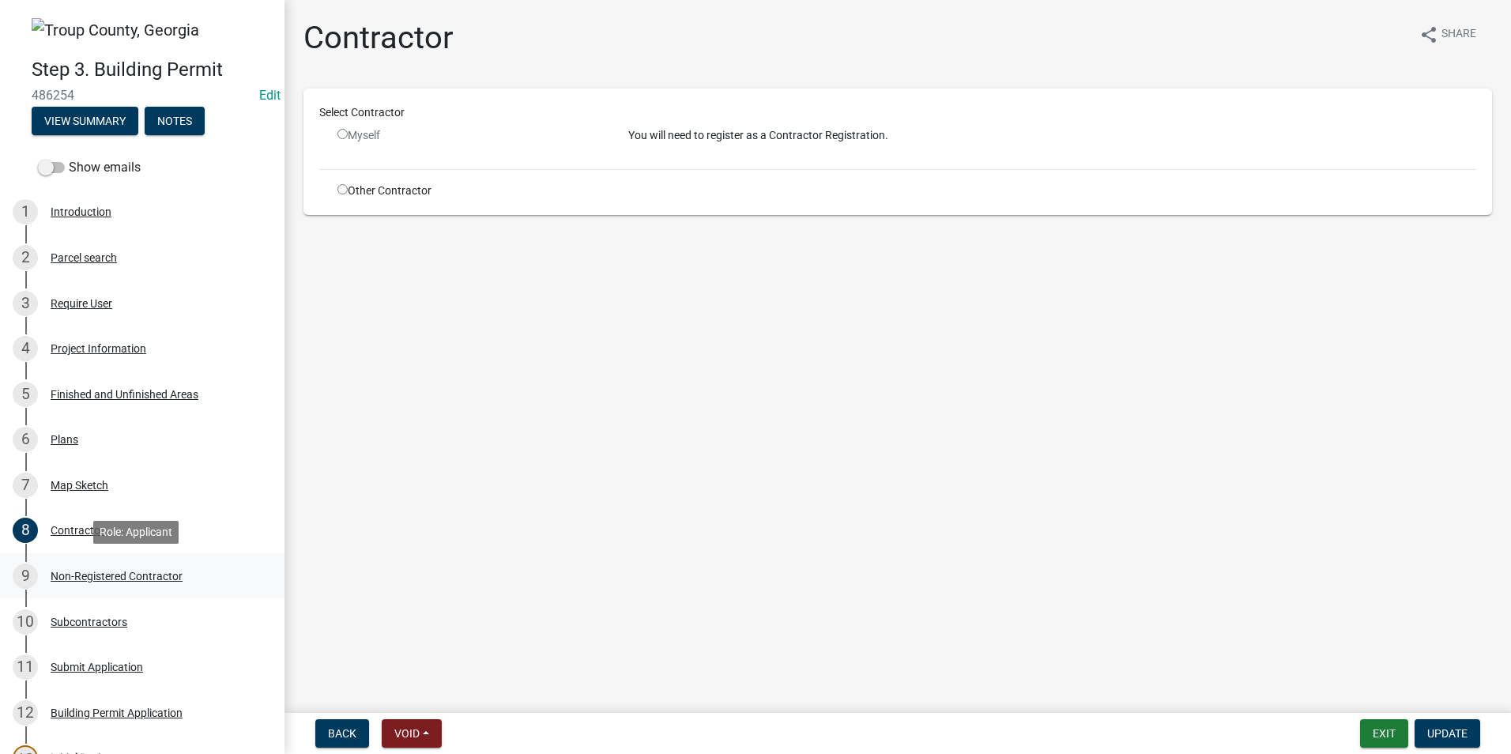
click at [131, 572] on div "Non-Registered Contractor" at bounding box center [117, 576] width 132 height 11
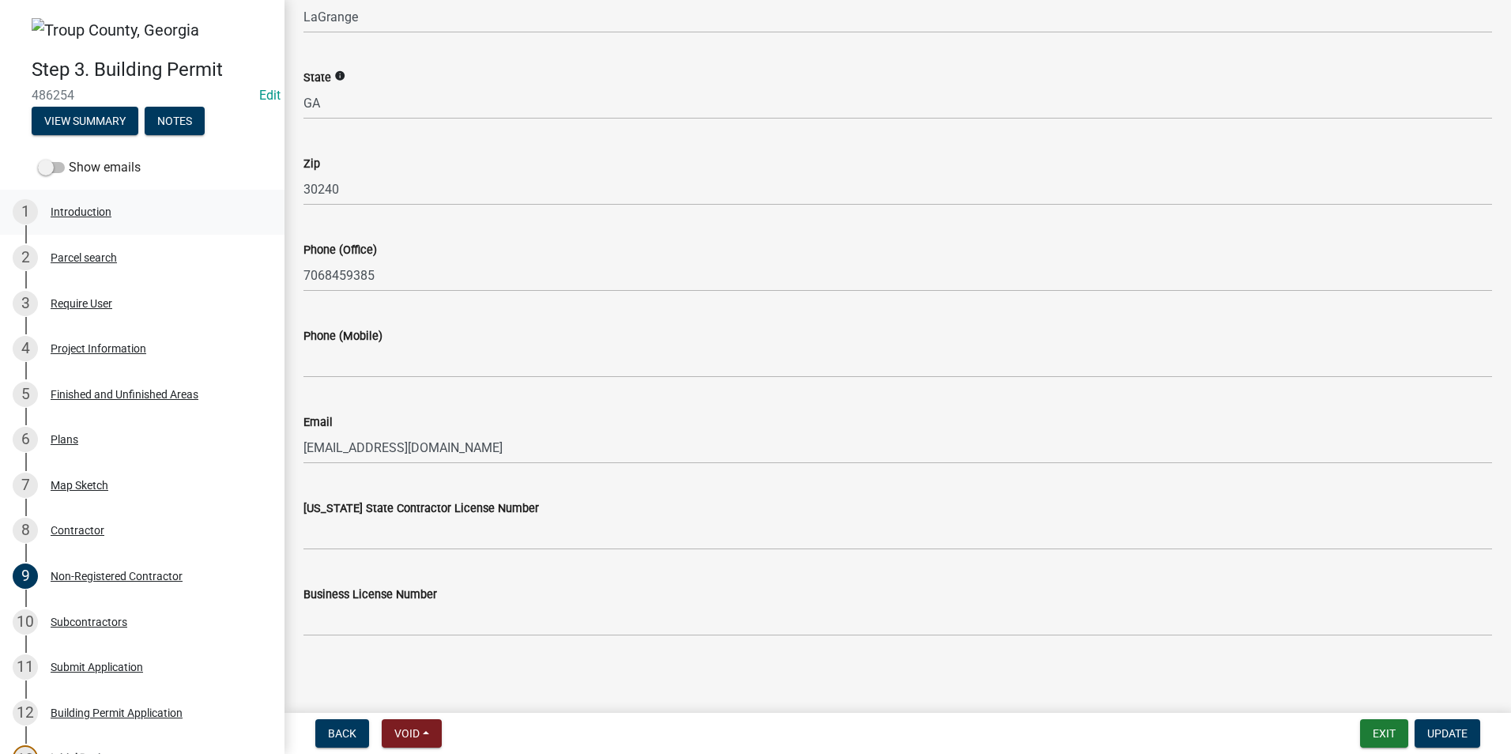
scroll to position [419, 0]
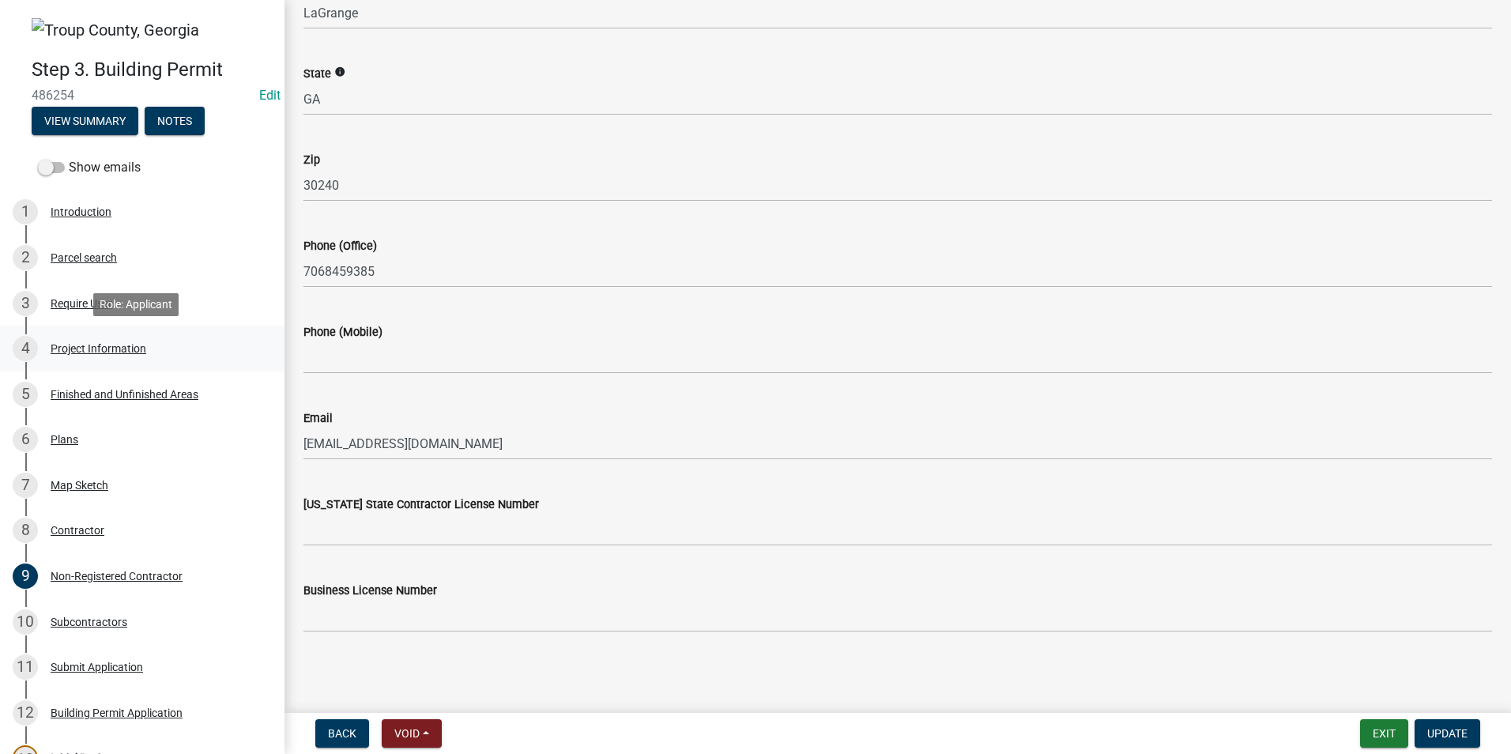
click at [118, 335] on link "4 Project Information" at bounding box center [142, 349] width 284 height 46
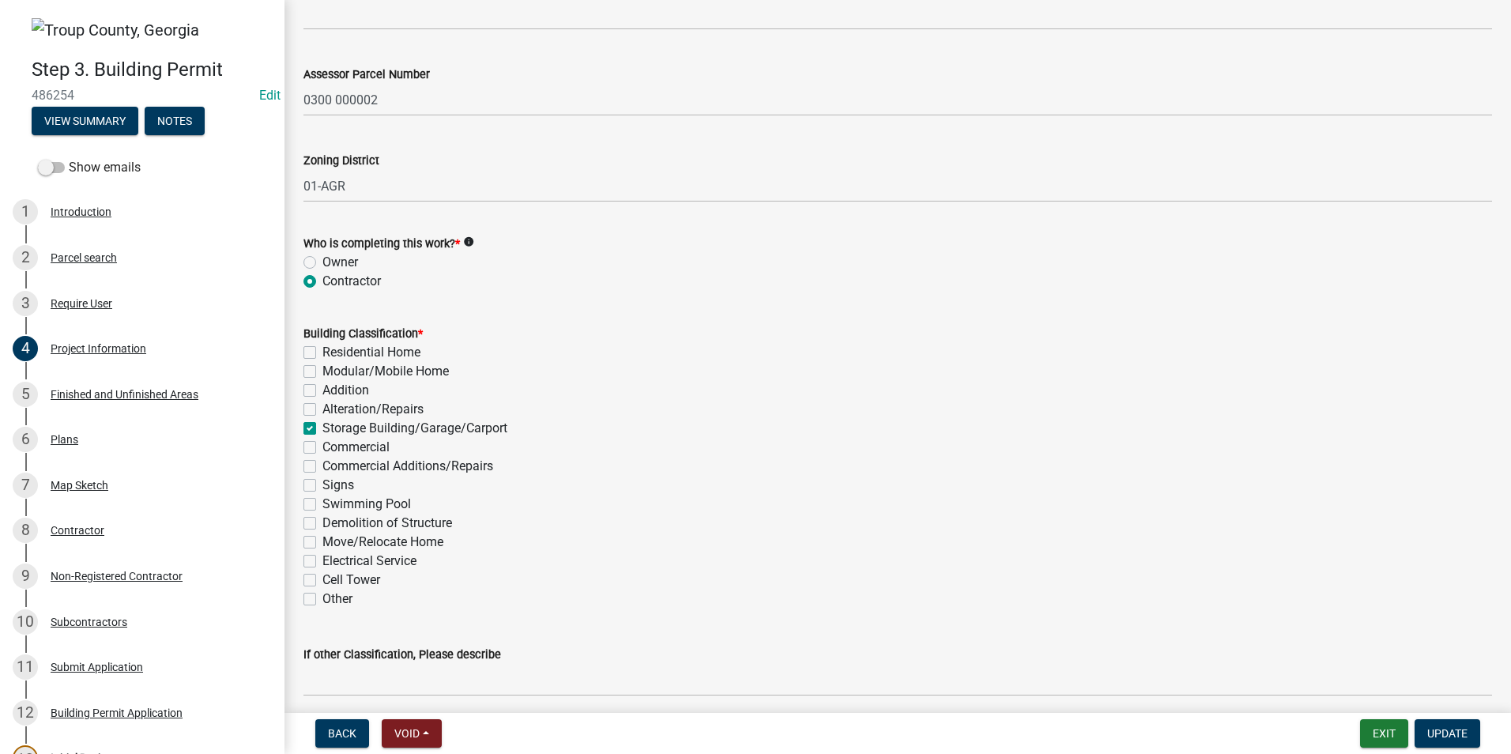
scroll to position [1027, 0]
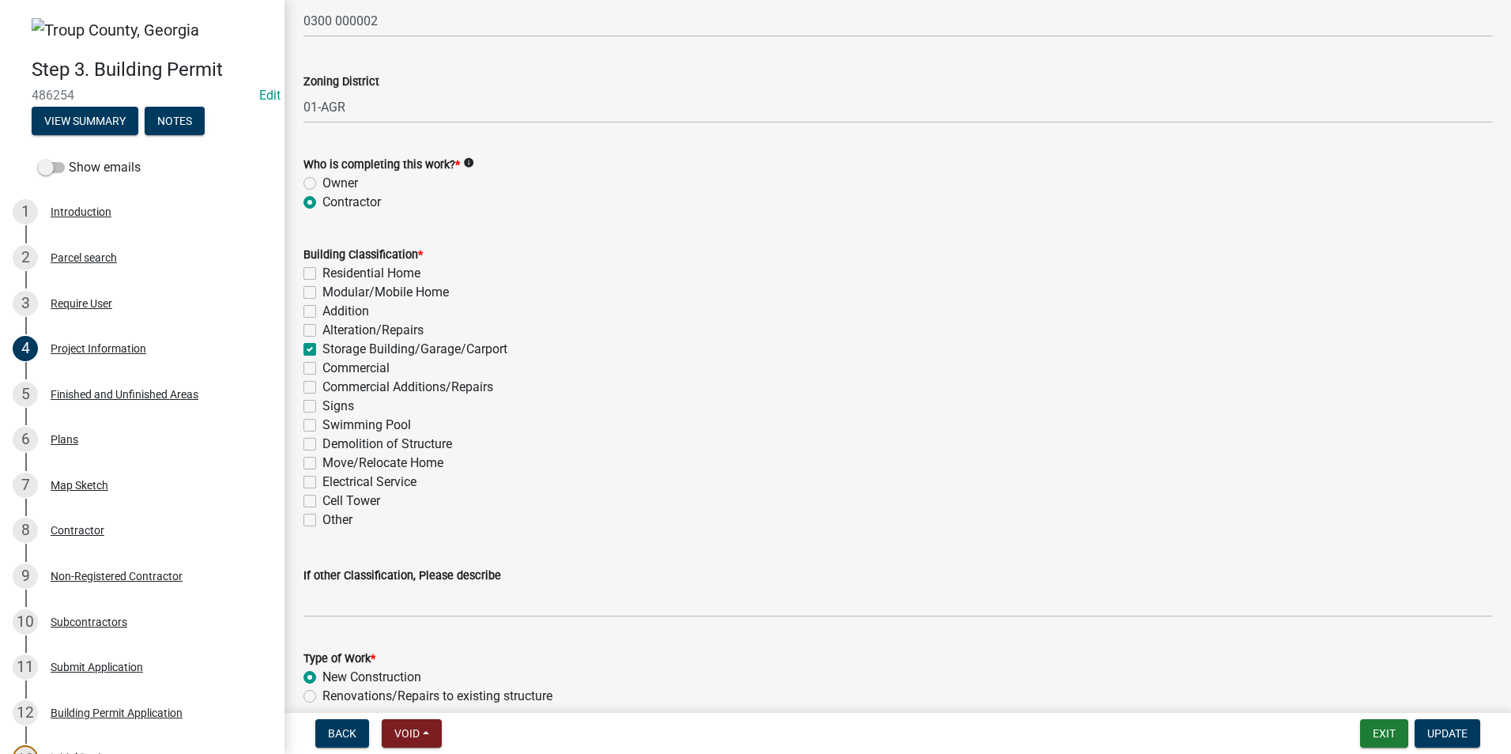
click at [322, 183] on label "Owner" at bounding box center [340, 183] width 36 height 19
click at [322, 183] on input "Owner" at bounding box center [327, 179] width 10 height 10
radio input "true"
click at [1451, 740] on button "Update" at bounding box center [1447, 733] width 66 height 28
